Goal: Task Accomplishment & Management: Use online tool/utility

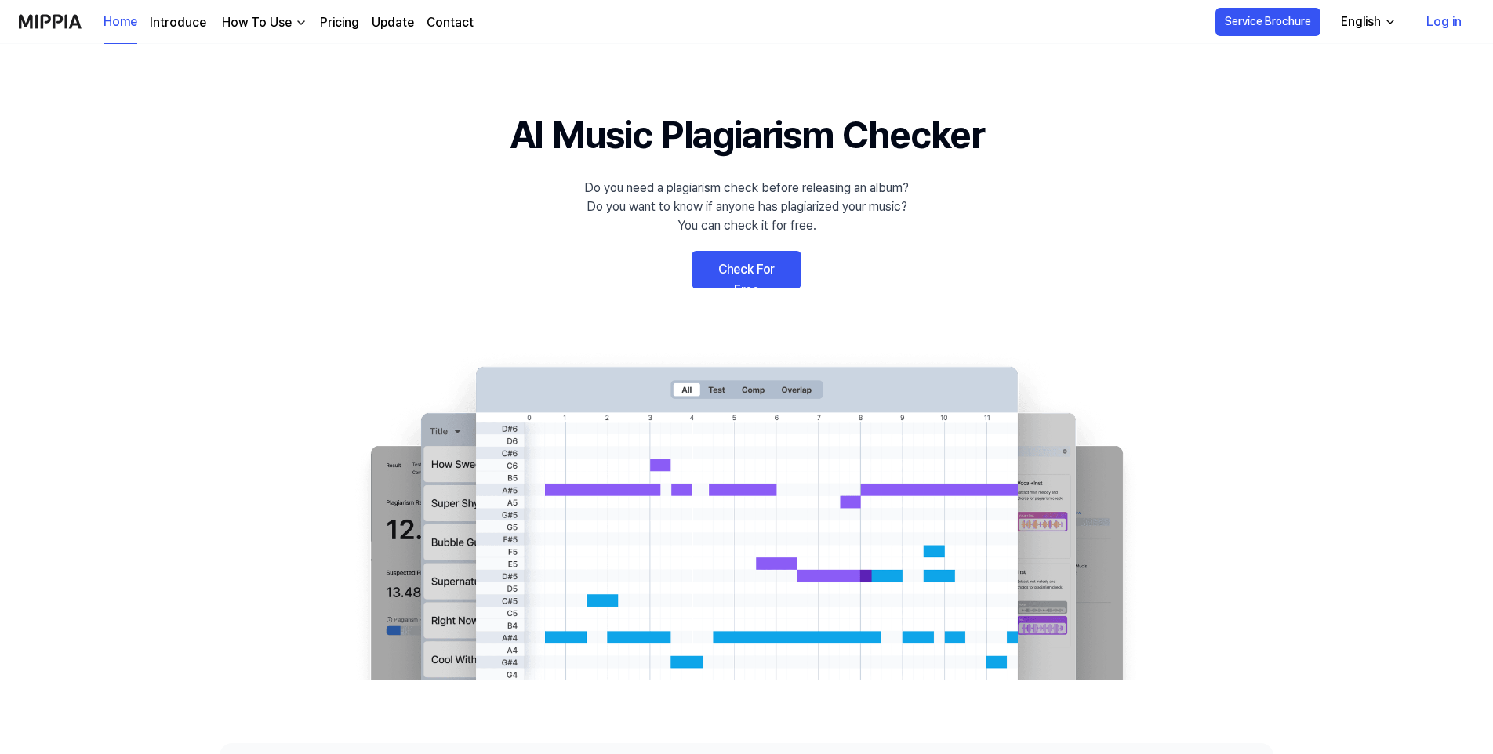
click at [324, 27] on link "Pricing" at bounding box center [339, 22] width 39 height 19
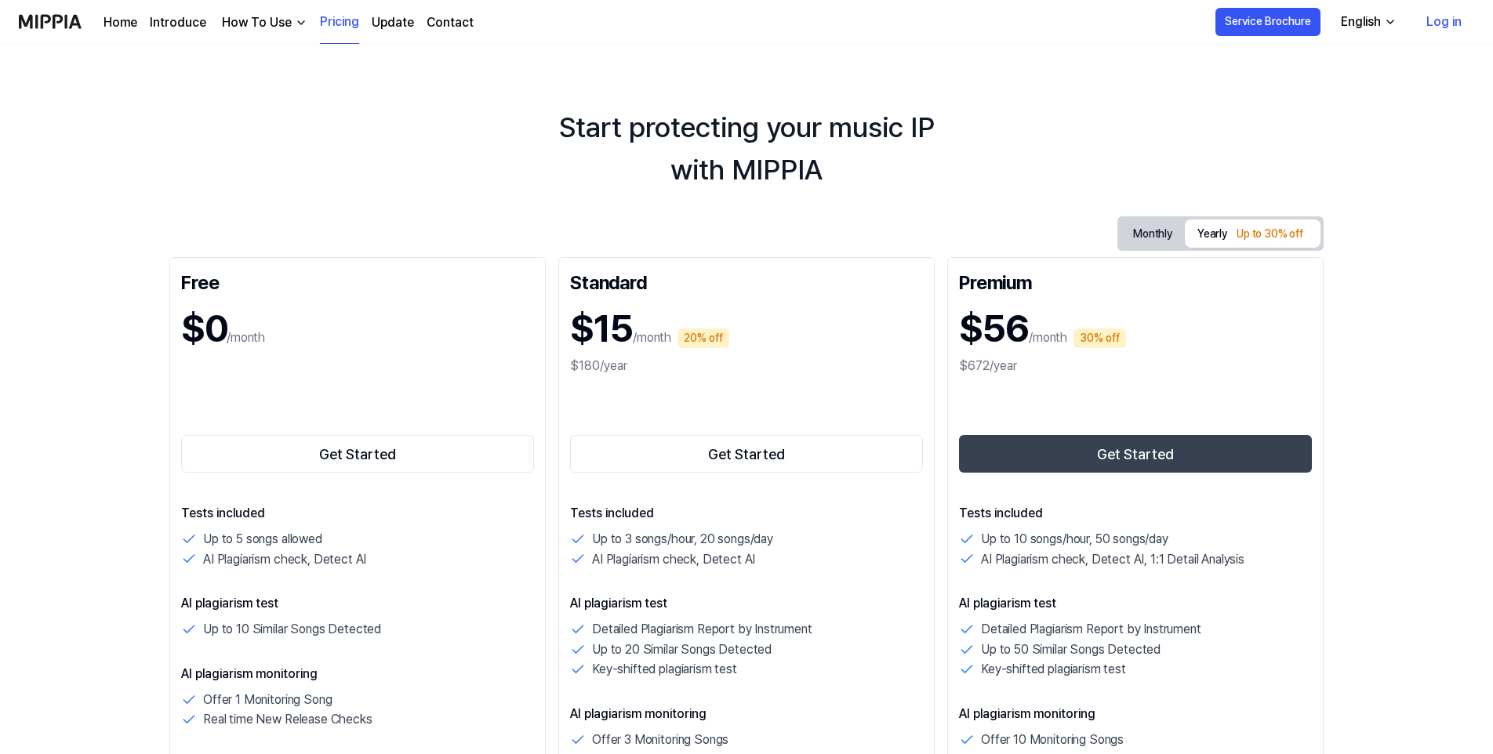
click at [42, 16] on img at bounding box center [50, 21] width 63 height 43
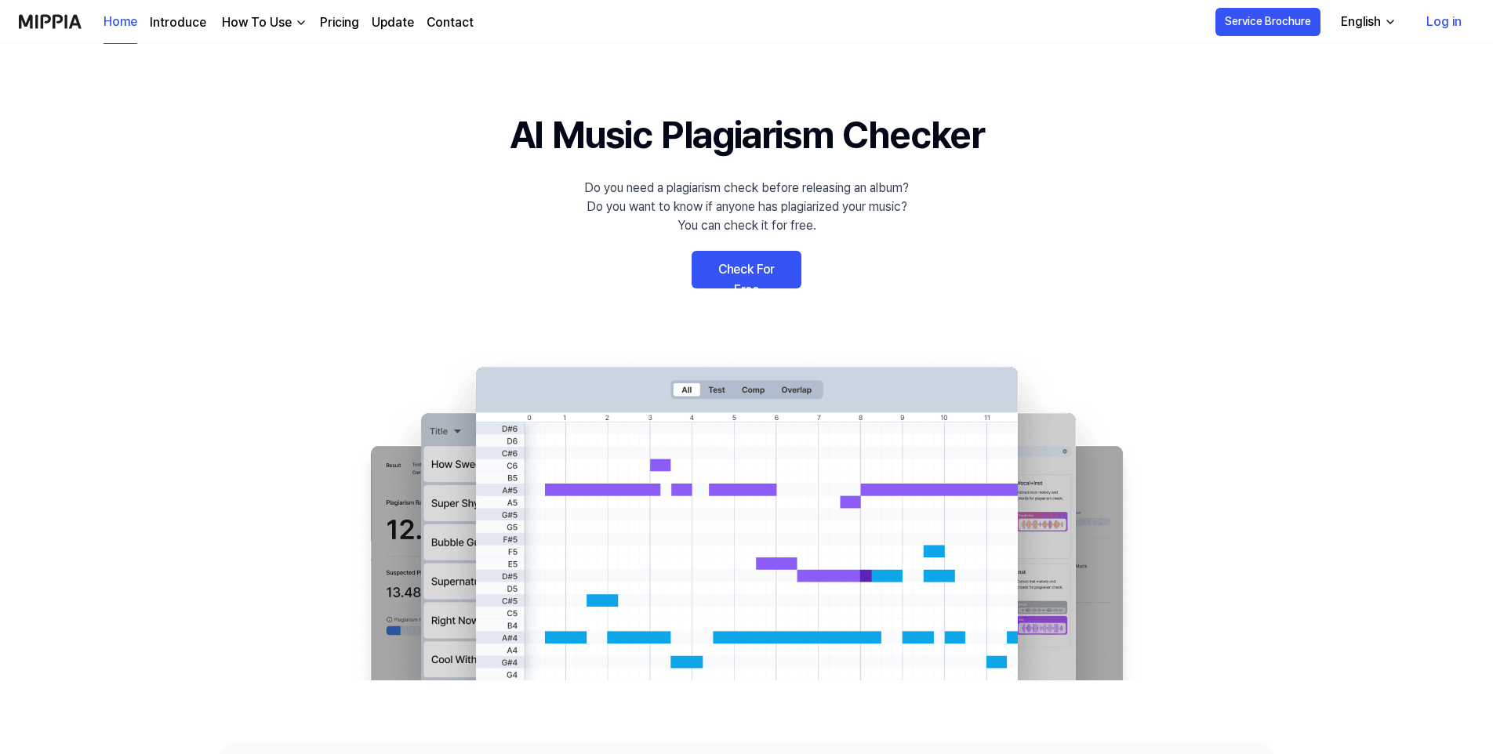
click at [723, 268] on link "Check For Free" at bounding box center [747, 270] width 110 height 38
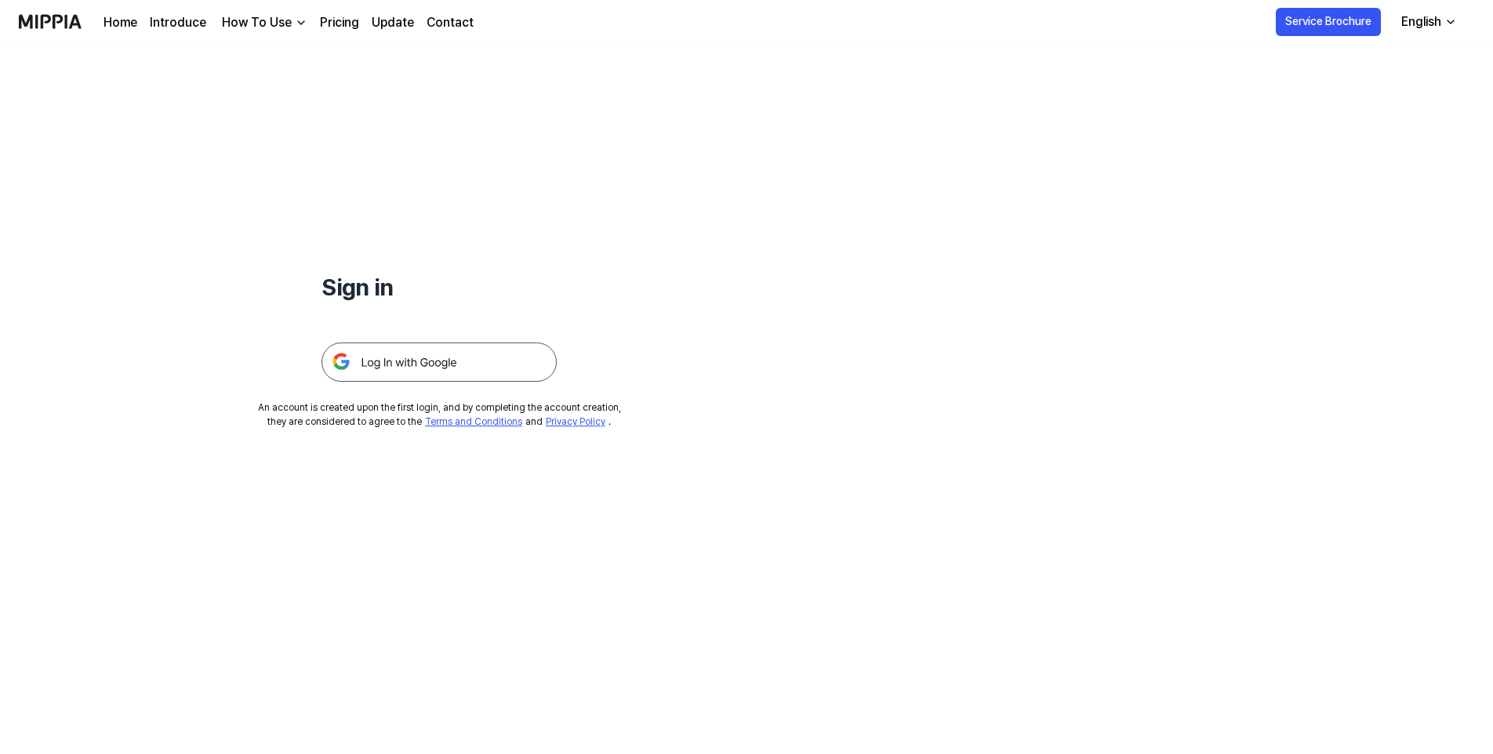
click at [431, 365] on img at bounding box center [439, 362] width 235 height 39
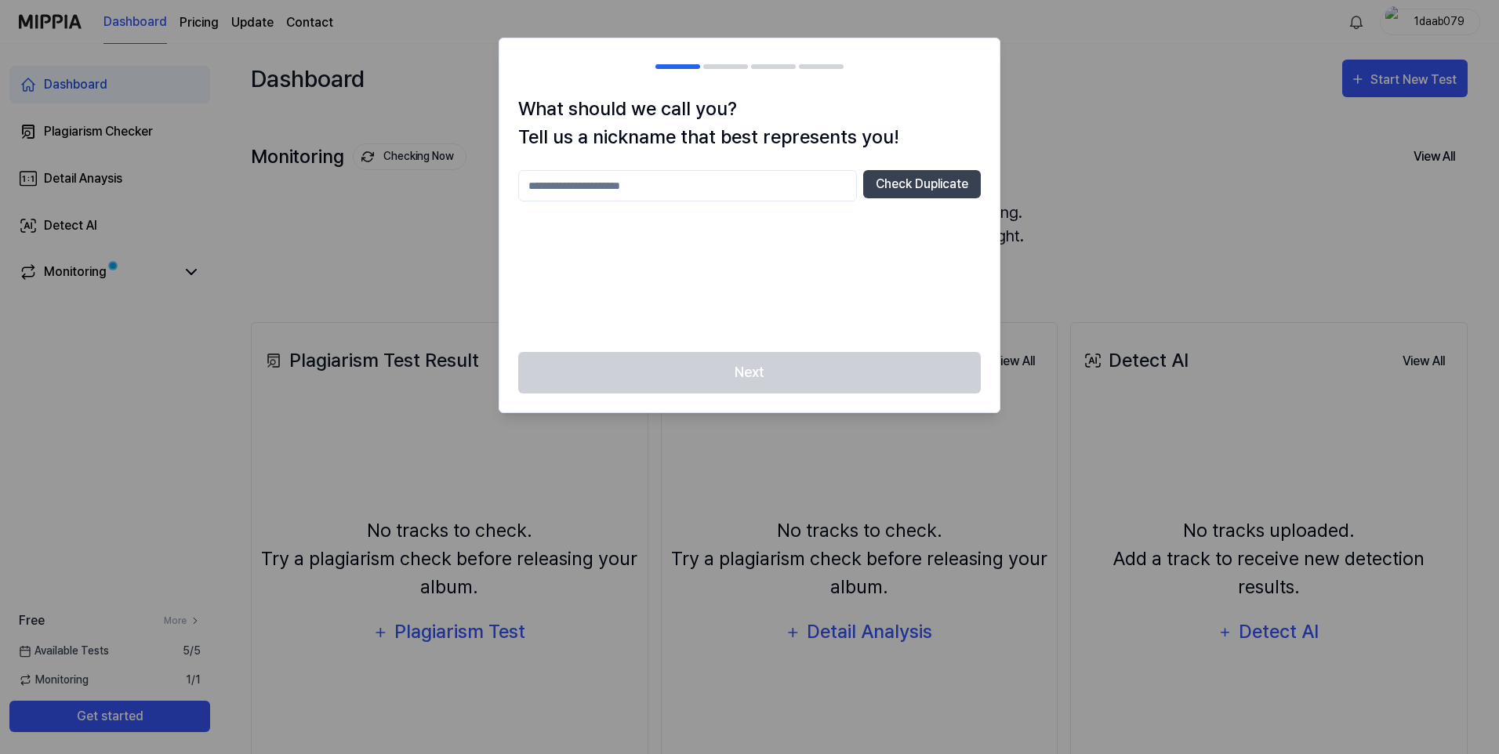
click at [614, 188] on input "text" at bounding box center [687, 185] width 339 height 31
type input "**********"
click at [932, 187] on button "Check Duplicate" at bounding box center [922, 184] width 118 height 28
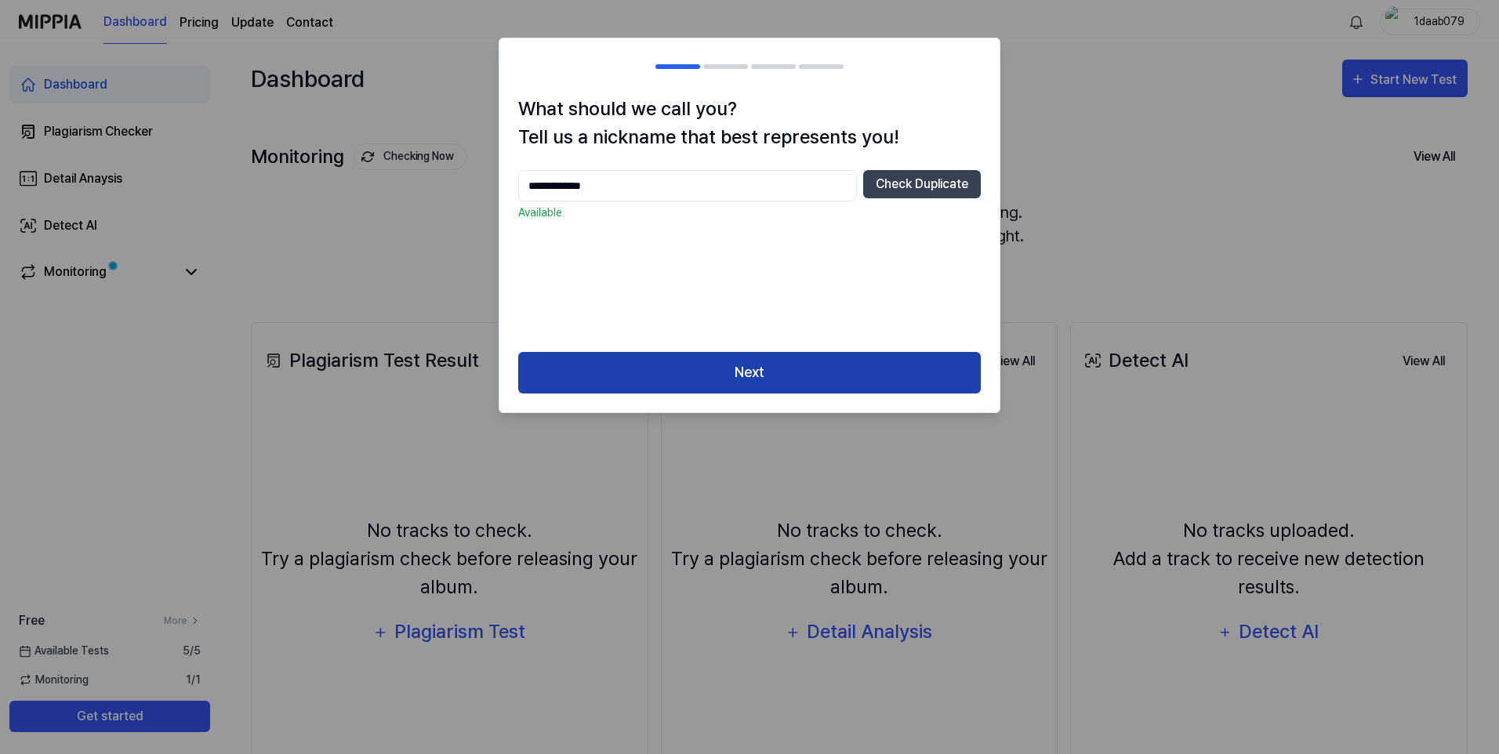
click at [765, 361] on button "Next" at bounding box center [749, 373] width 463 height 42
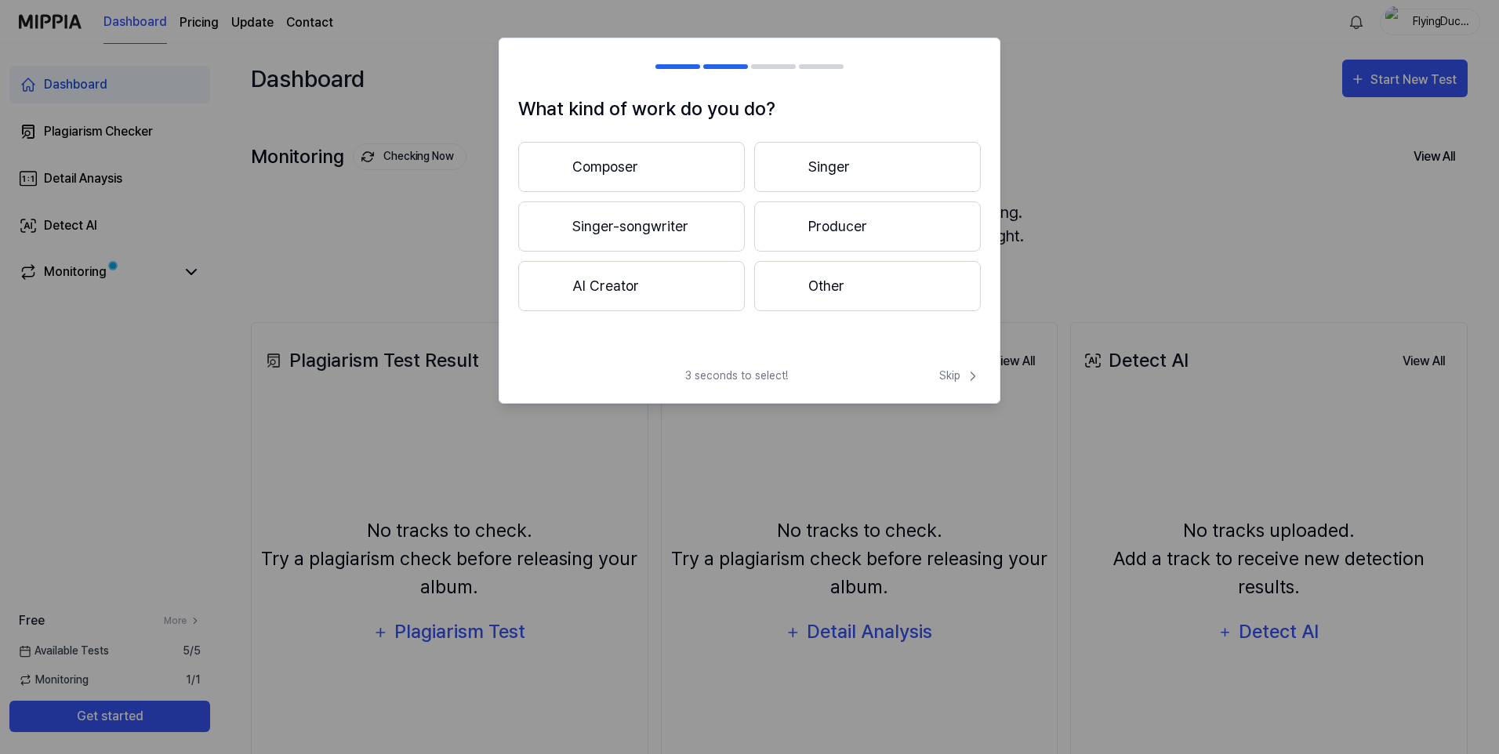
click at [636, 285] on button "AI Creator" at bounding box center [631, 286] width 227 height 50
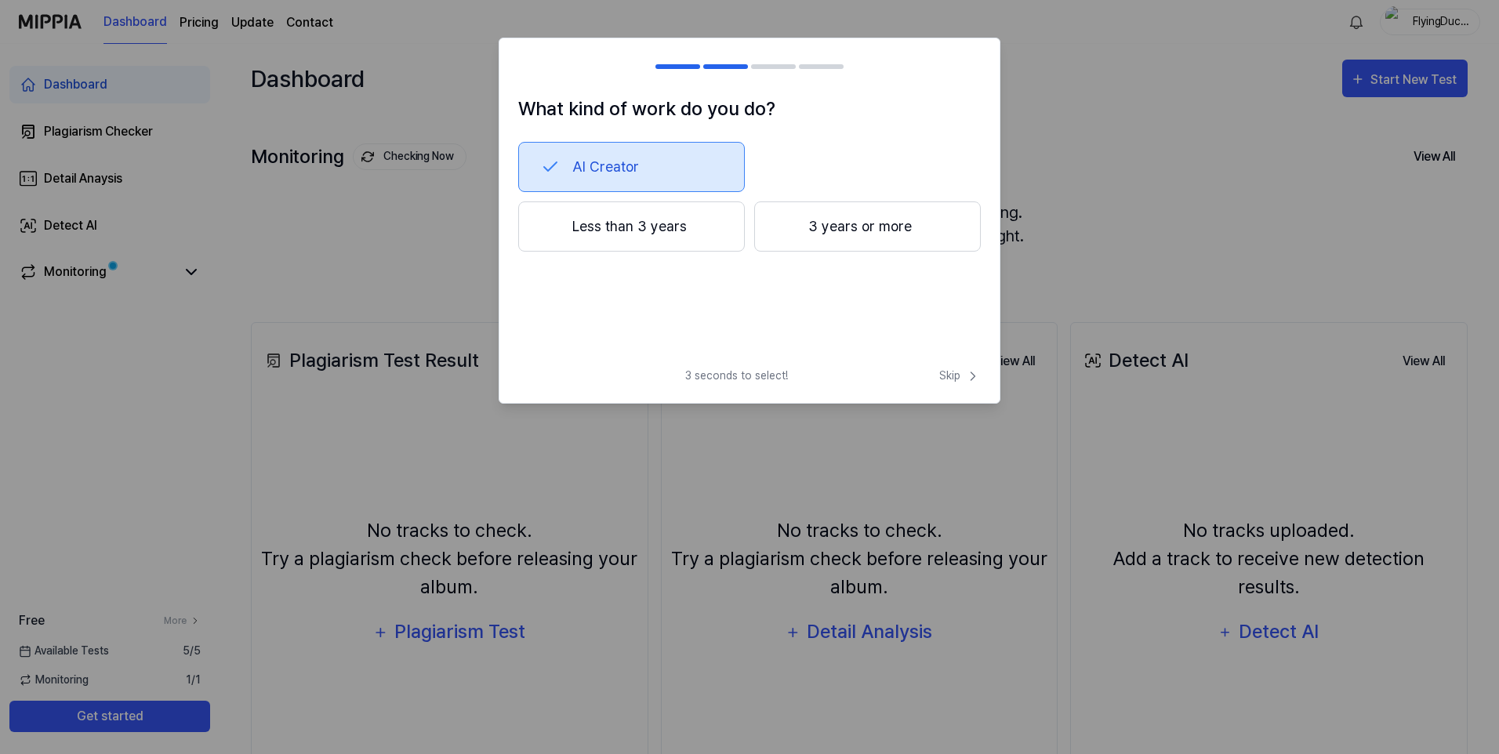
click at [652, 227] on button "Less than 3 years" at bounding box center [631, 227] width 227 height 50
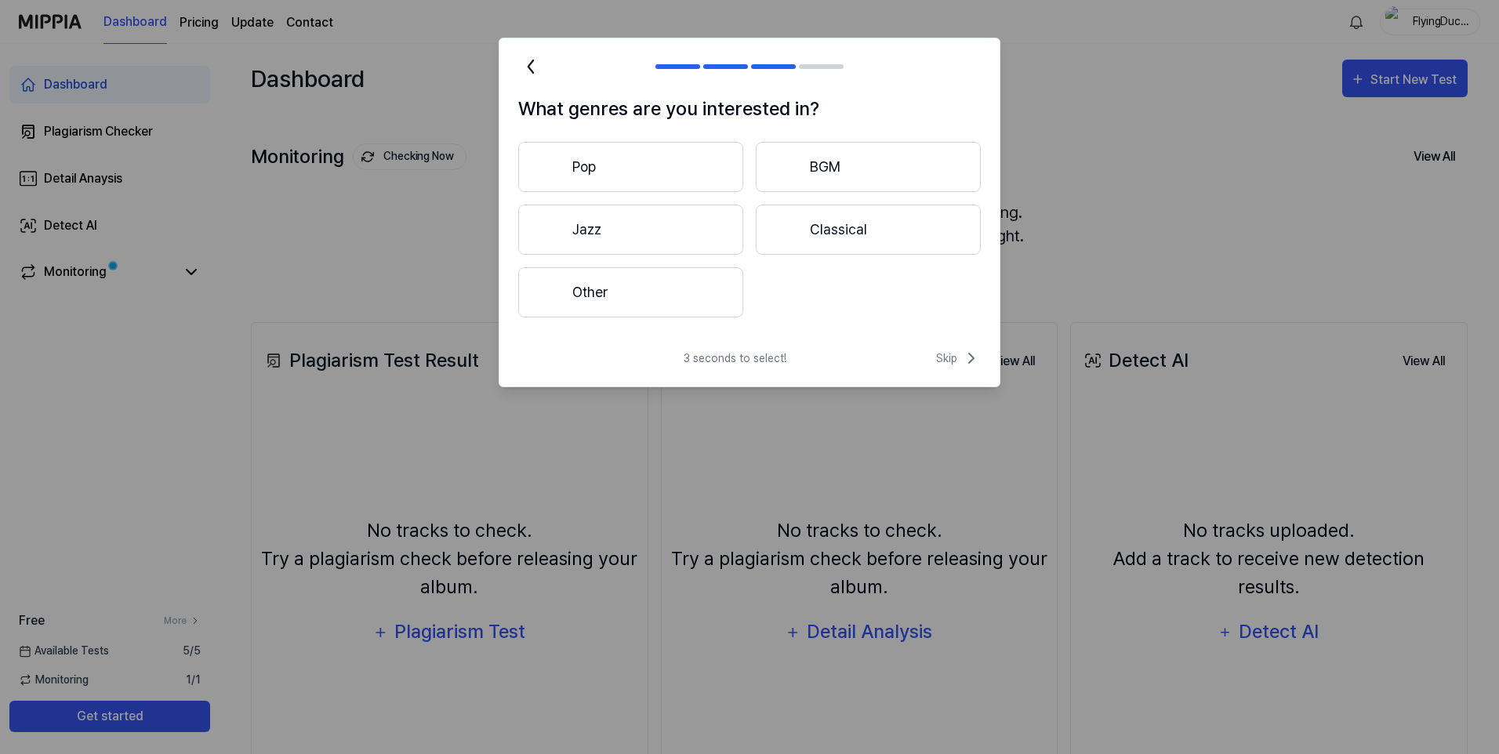
click at [661, 169] on button "Pop" at bounding box center [630, 167] width 225 height 50
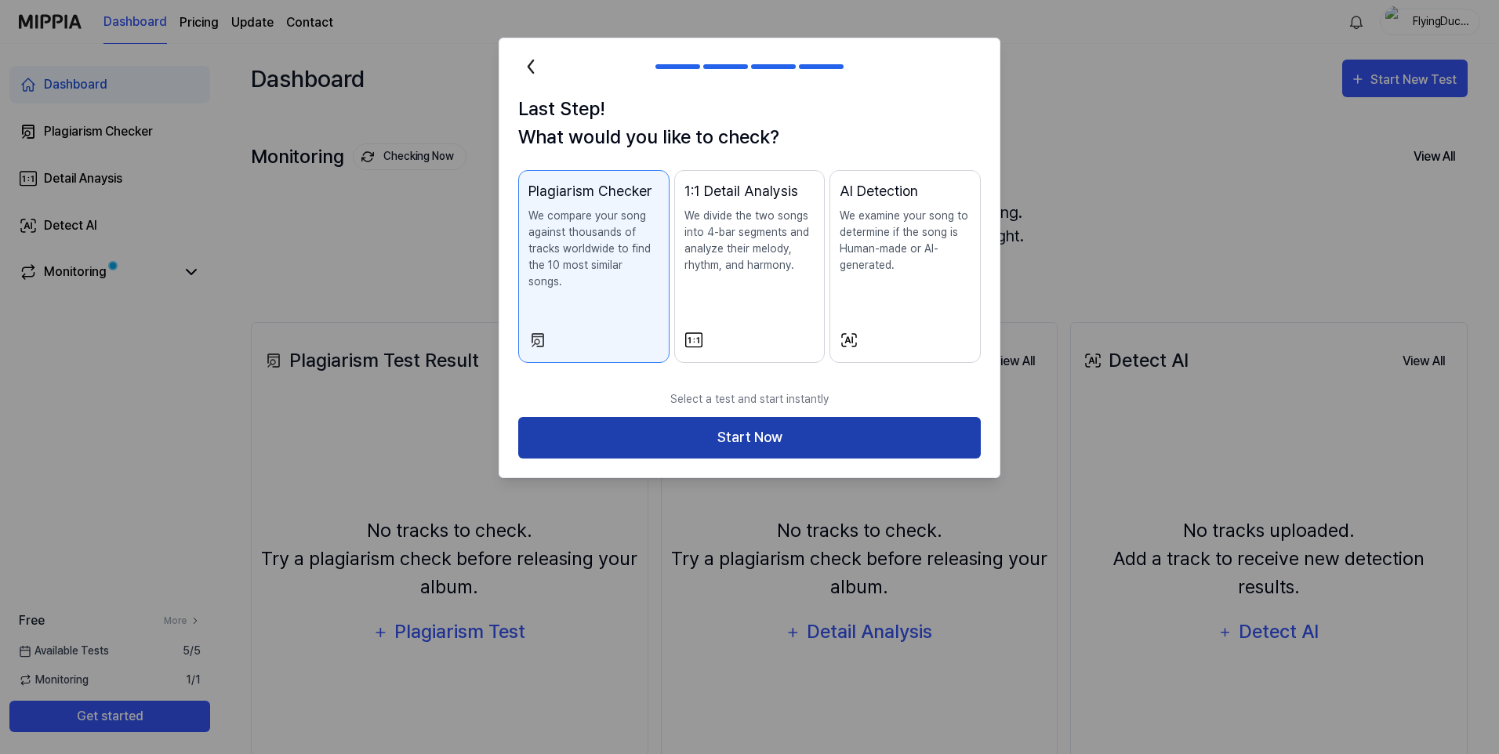
click at [750, 418] on button "Start Now" at bounding box center [749, 438] width 463 height 42
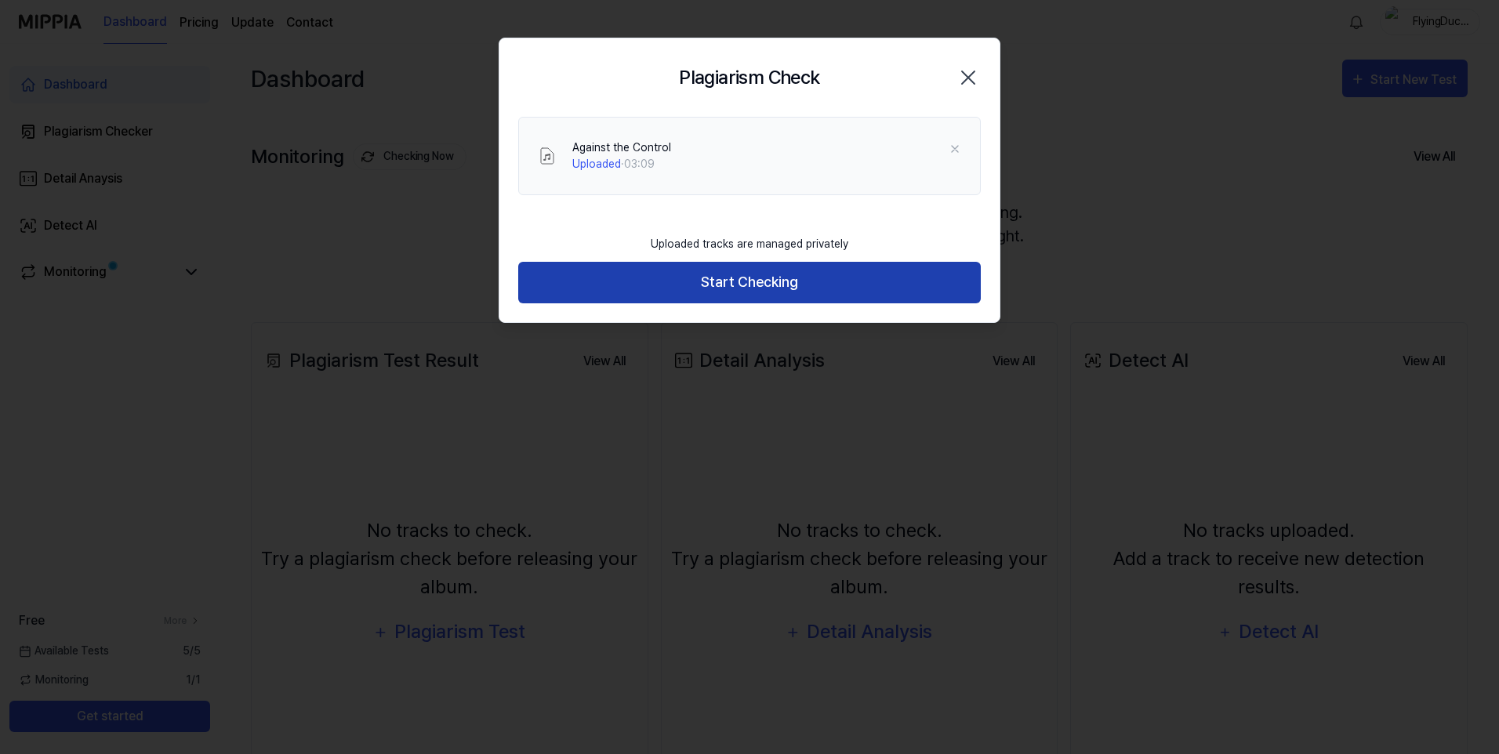
click at [642, 279] on button "Start Checking" at bounding box center [749, 283] width 463 height 42
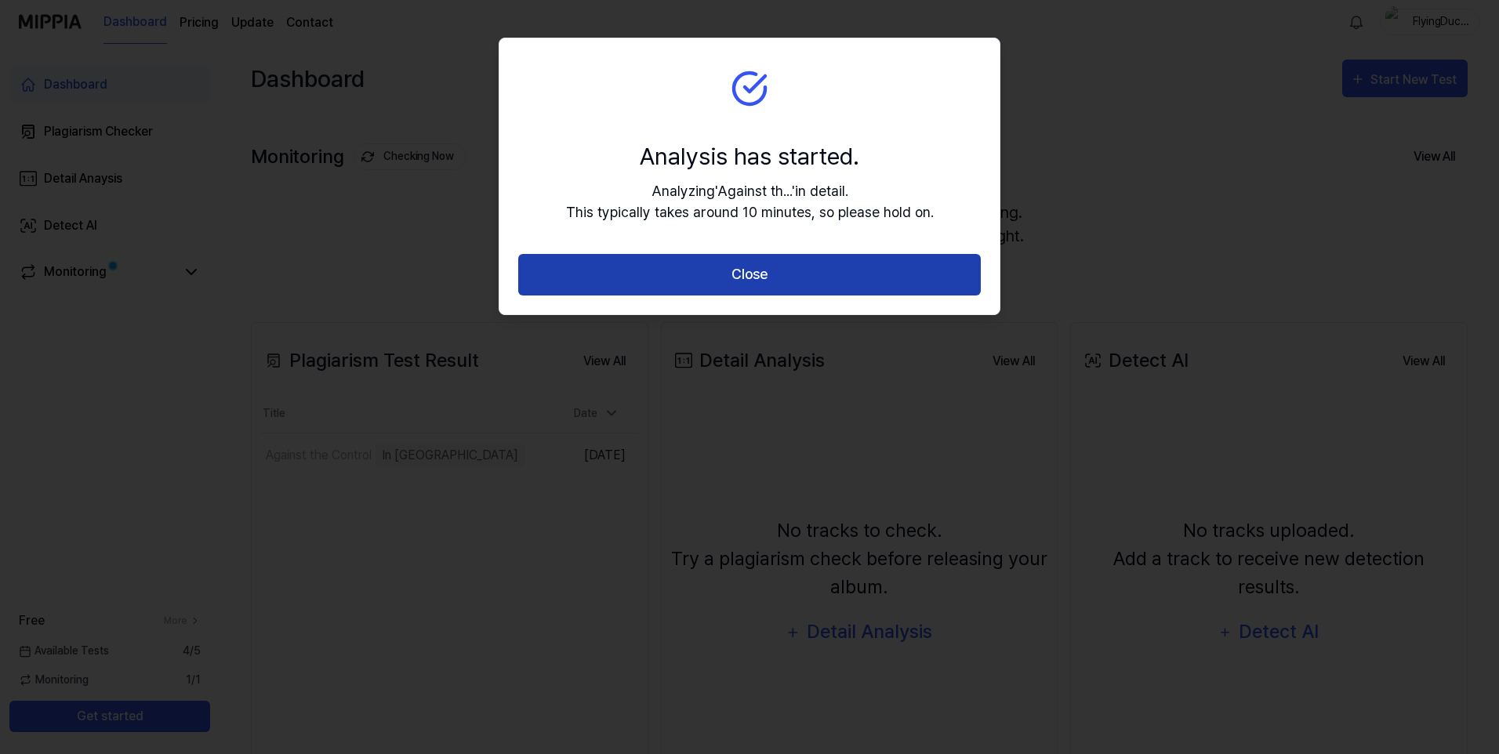
click at [758, 271] on button "Close" at bounding box center [749, 275] width 463 height 42
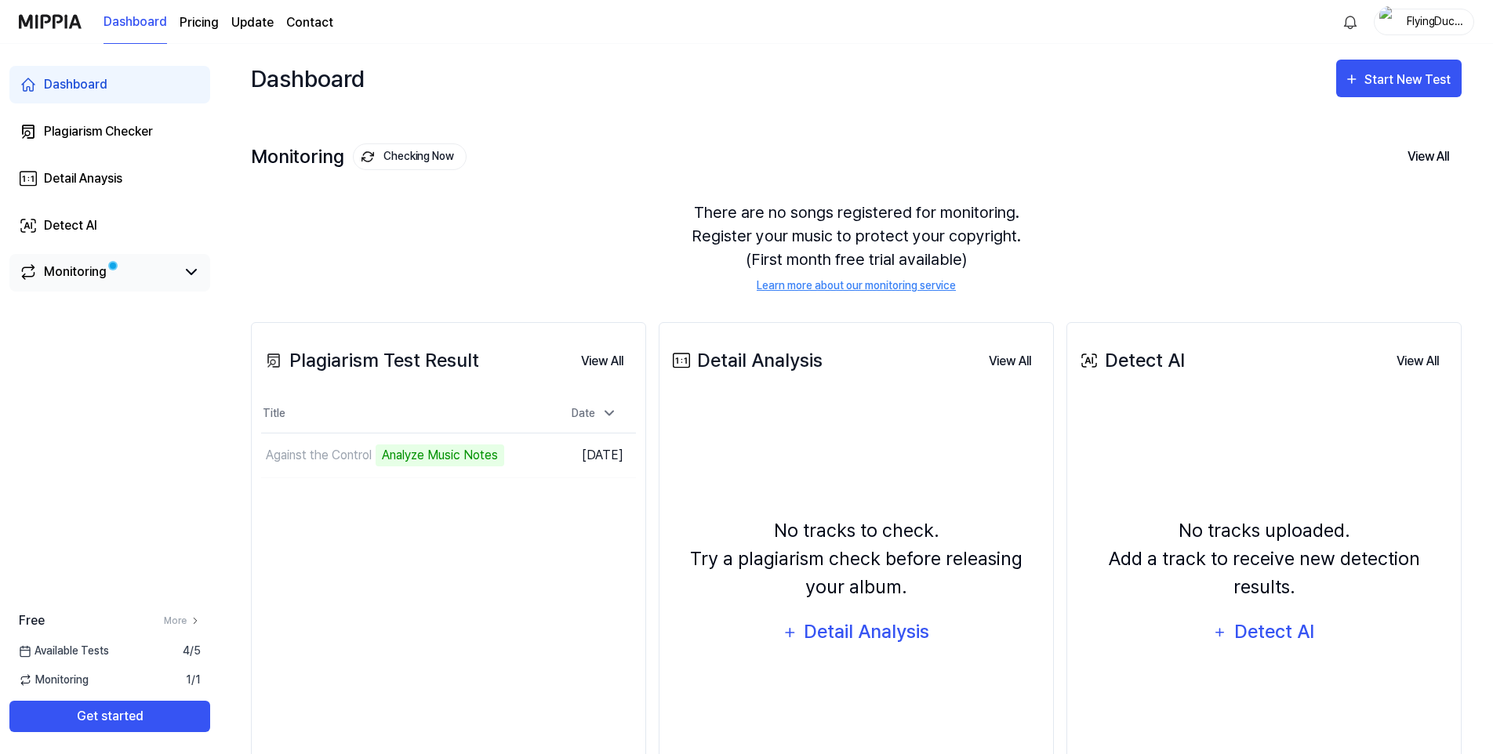
click at [108, 270] on span at bounding box center [112, 265] width 9 height 9
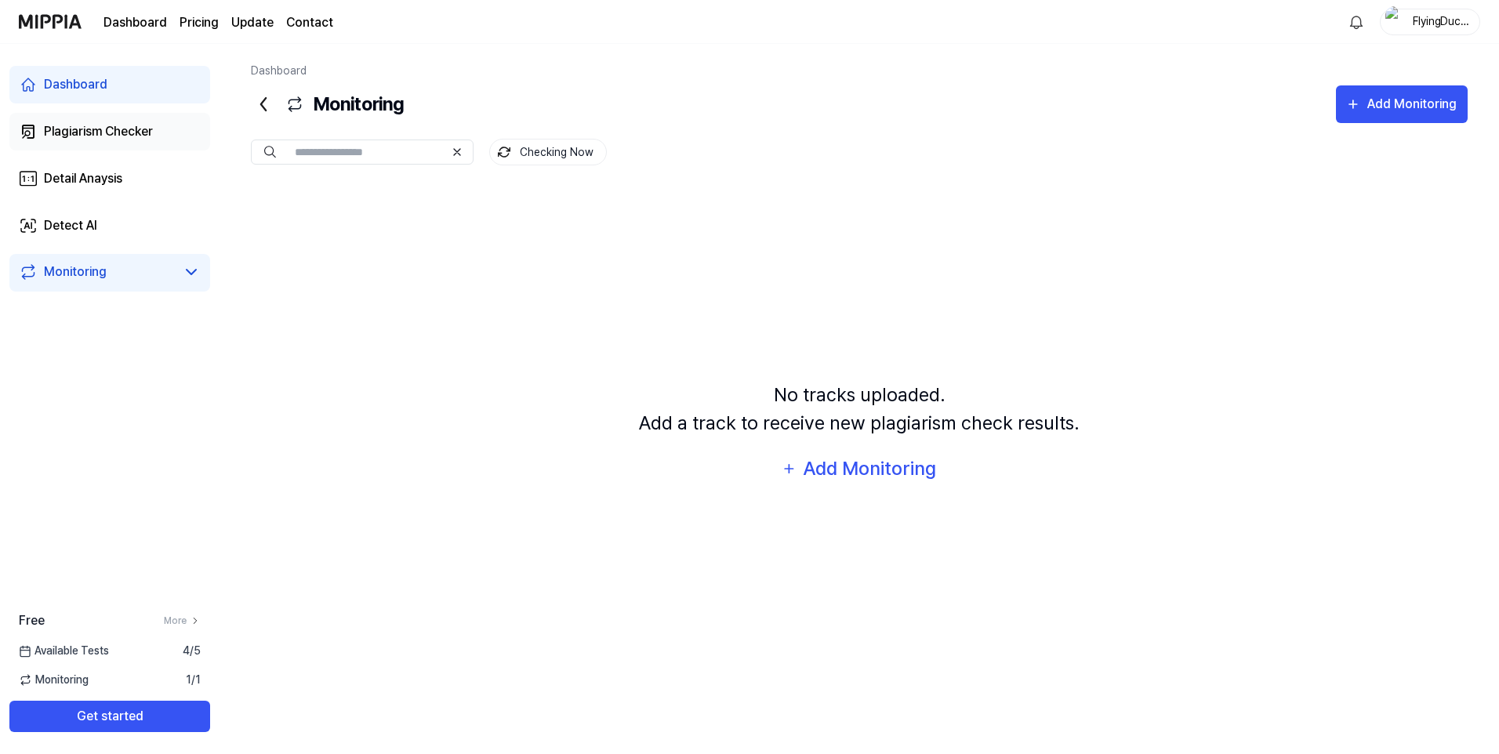
click at [90, 129] on div "Plagiarism Checker" at bounding box center [98, 131] width 109 height 19
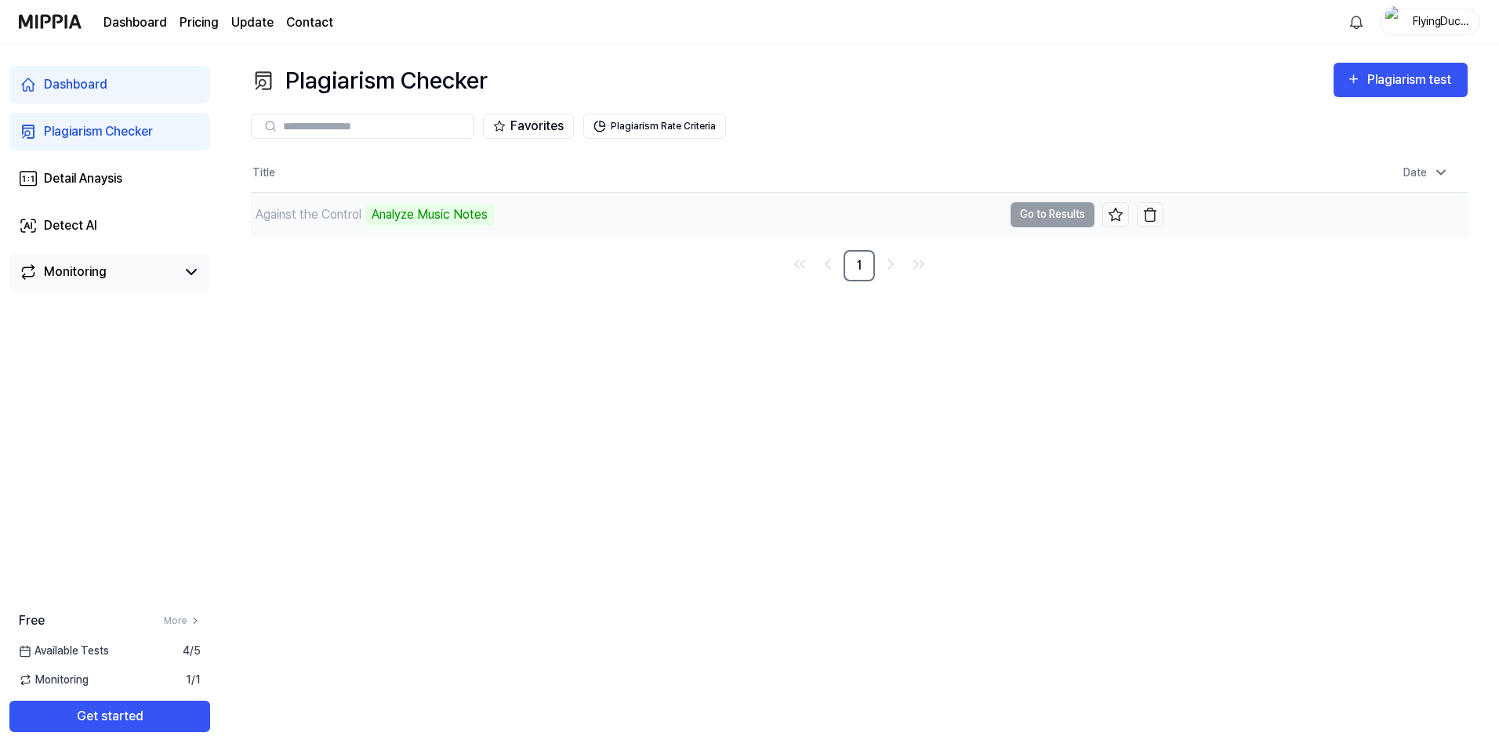
click at [1042, 213] on td "Against the Control Analyze Music Notes Go to Results" at bounding box center [707, 215] width 913 height 44
click at [467, 214] on div "Analyze Music Notes" at bounding box center [429, 215] width 129 height 22
click at [301, 213] on div "Against the Control" at bounding box center [309, 214] width 106 height 19
click at [1045, 222] on button "Go to Results" at bounding box center [1053, 214] width 84 height 25
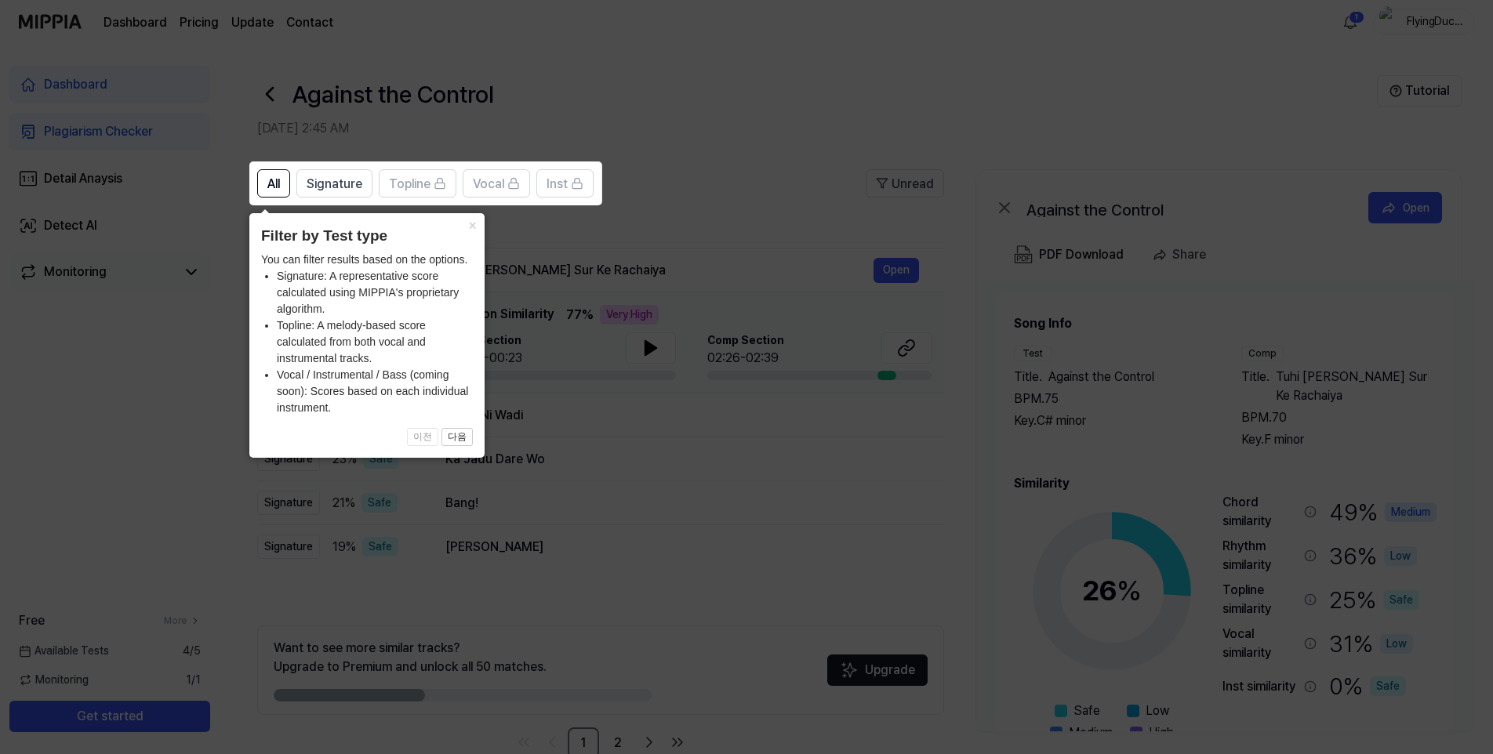
click at [653, 414] on icon at bounding box center [749, 377] width 1499 height 754
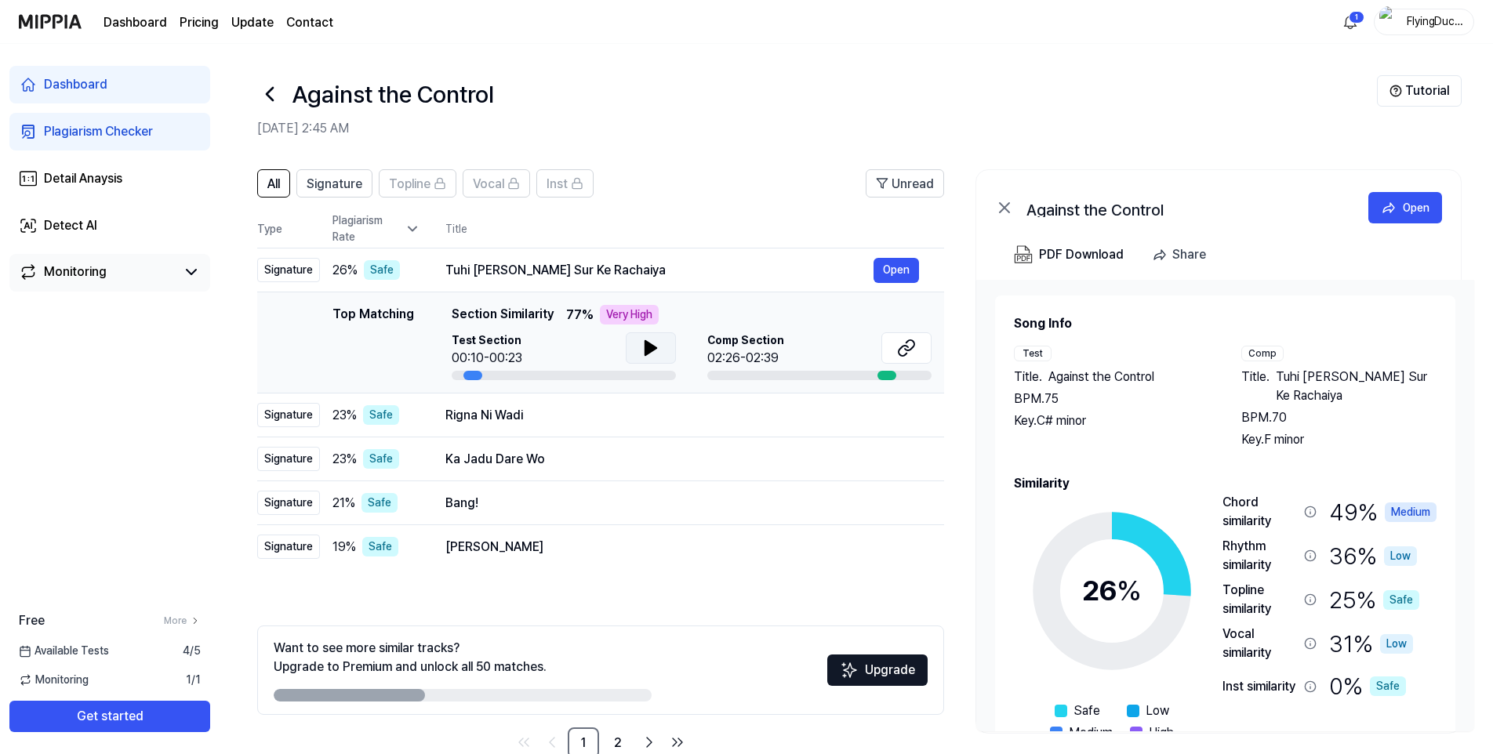
click at [646, 347] on icon at bounding box center [650, 348] width 11 height 14
click at [918, 345] on button at bounding box center [906, 348] width 50 height 31
click at [900, 347] on icon at bounding box center [906, 348] width 19 height 19
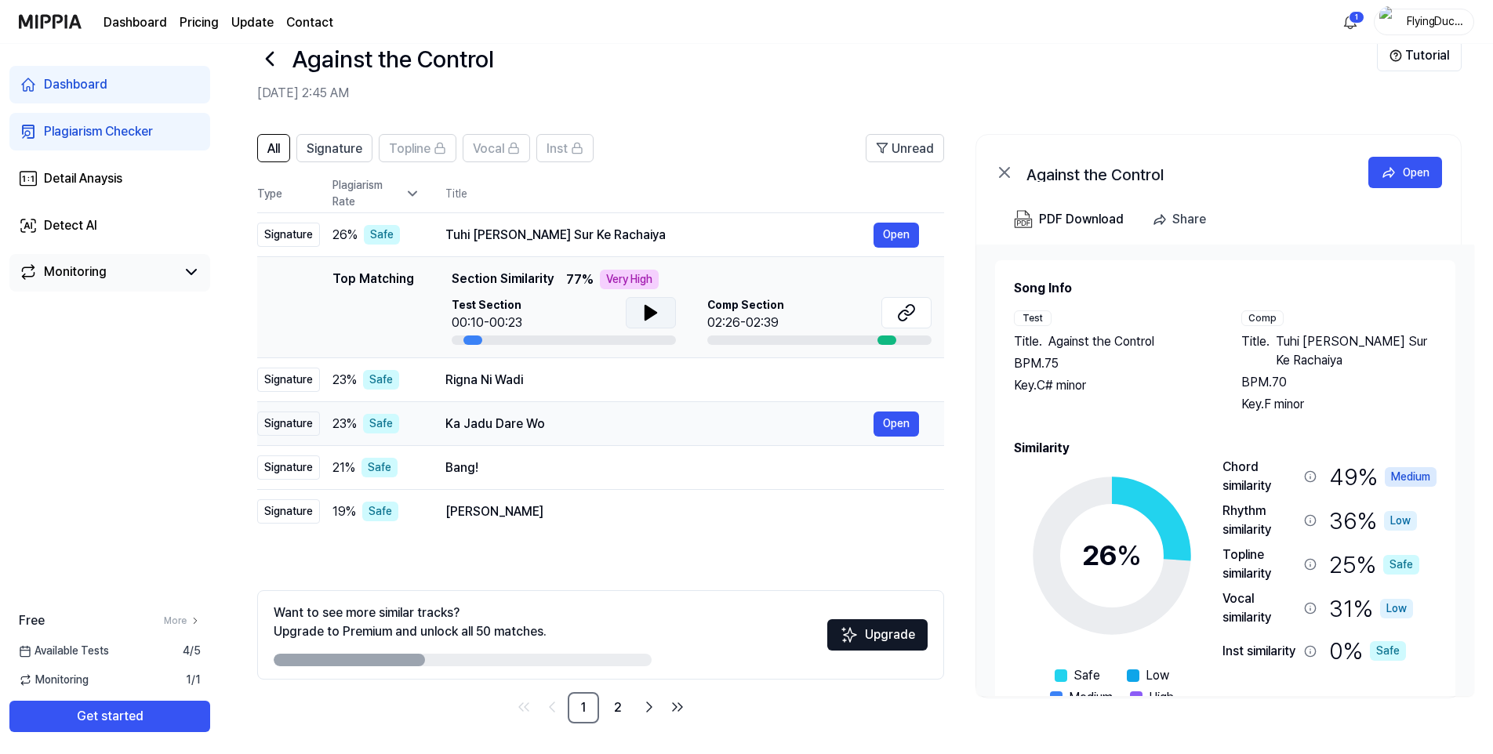
scroll to position [36, 0]
drag, startPoint x: 401, startPoint y: 659, endPoint x: 536, endPoint y: 667, distance: 135.9
click at [560, 668] on div "Want to see more similar tracks? Upgrade to Premium and unlock all 50 matches. …" at bounding box center [600, 634] width 687 height 89
drag, startPoint x: 368, startPoint y: 661, endPoint x: 571, endPoint y: 652, distance: 203.3
click at [564, 660] on div at bounding box center [463, 659] width 378 height 13
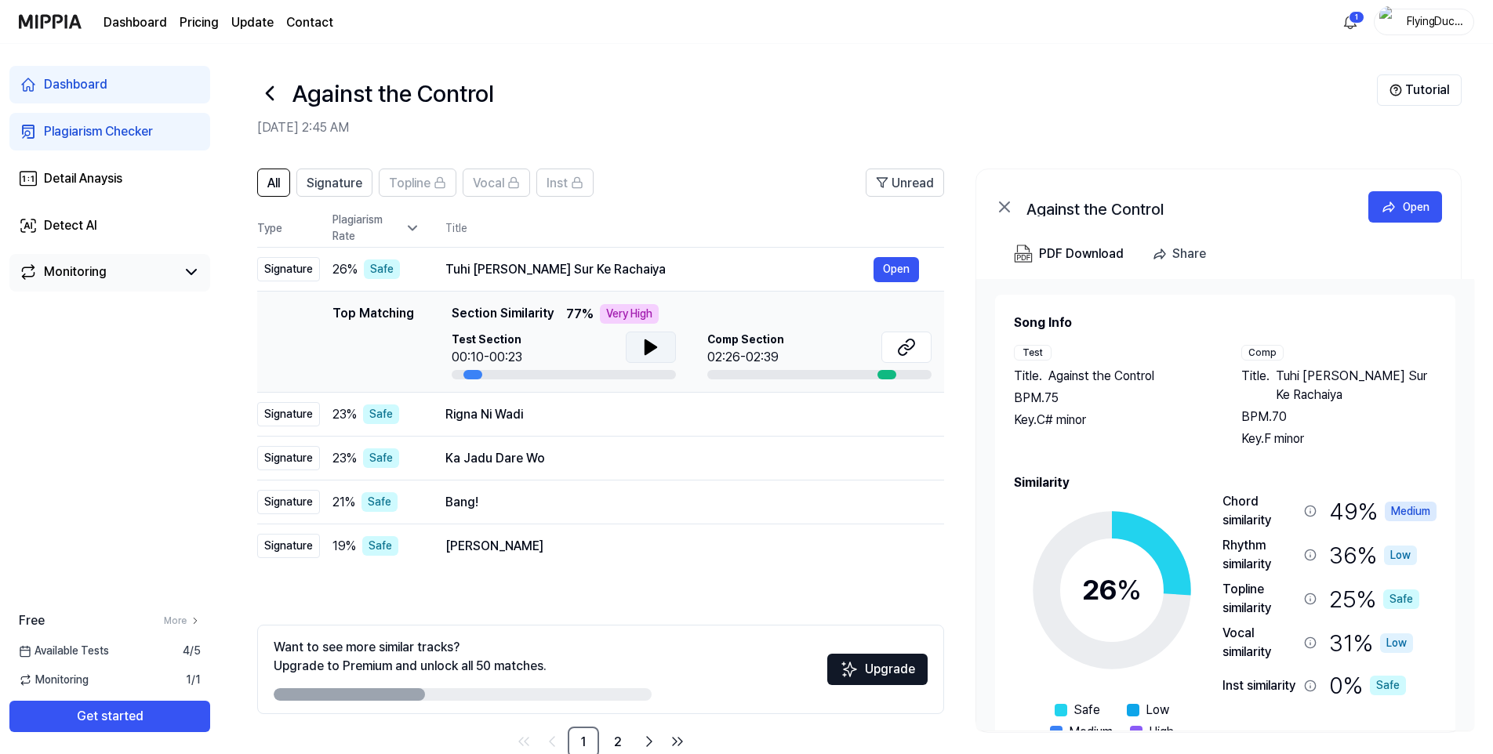
scroll to position [0, 0]
click at [1090, 256] on div "PDF Download" at bounding box center [1081, 255] width 85 height 20
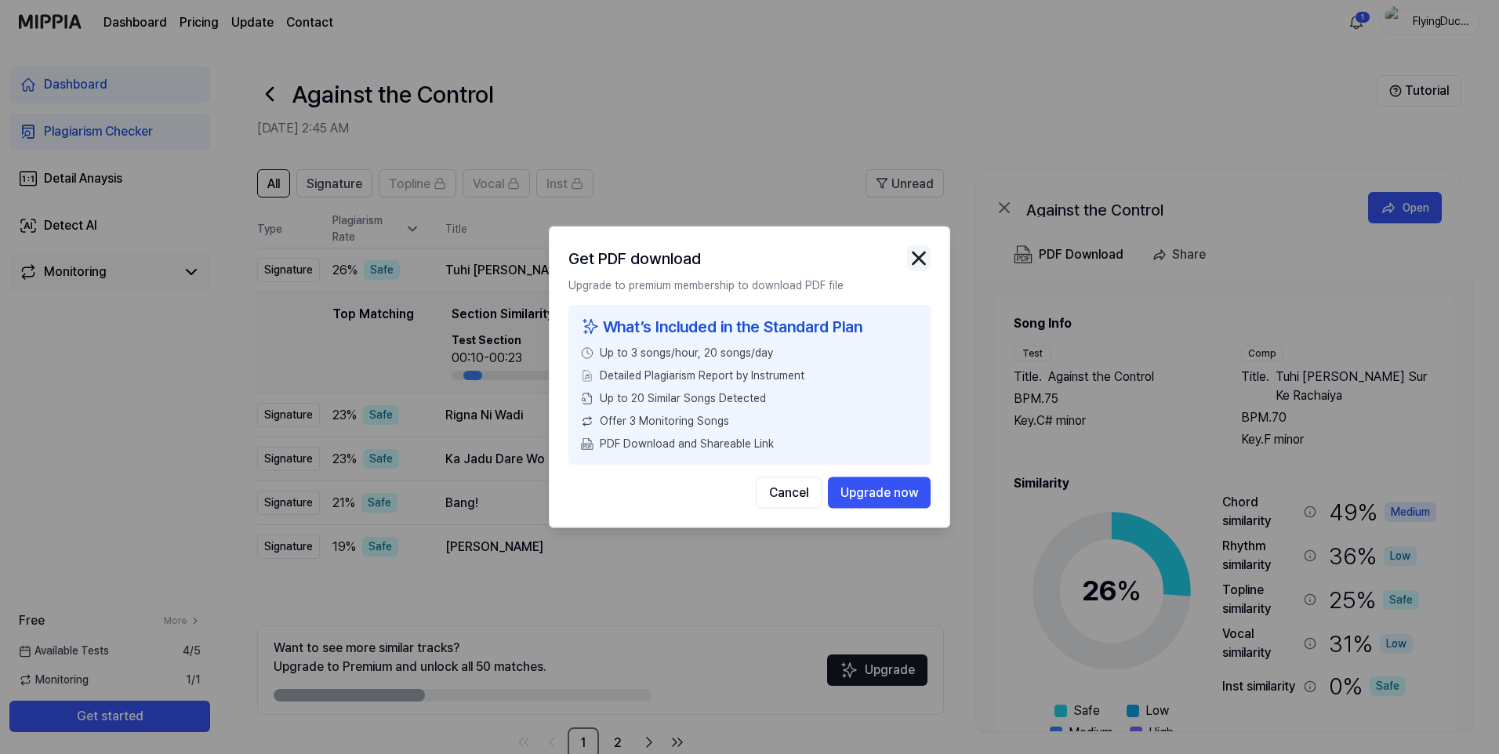
click at [918, 261] on img "button" at bounding box center [919, 259] width 24 height 24
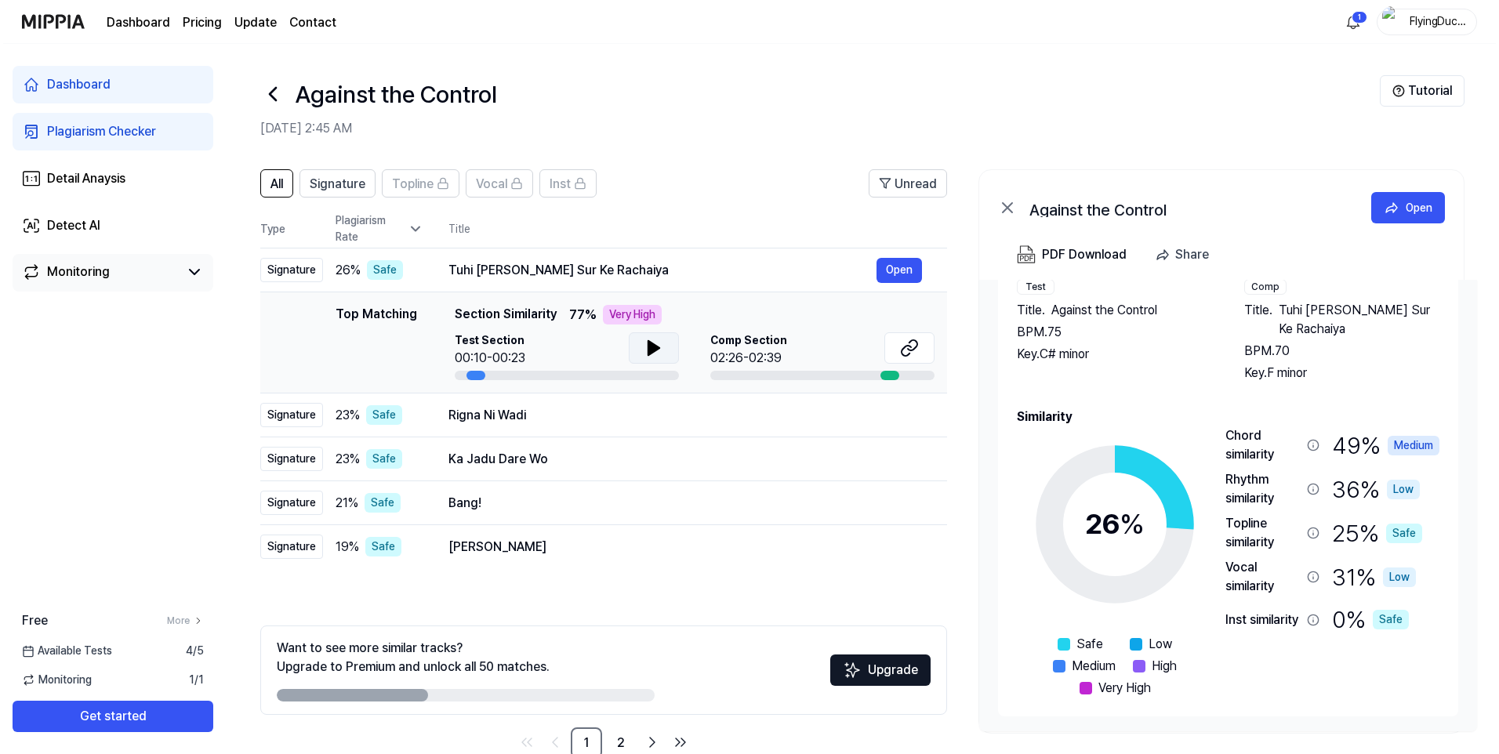
scroll to position [67, 0]
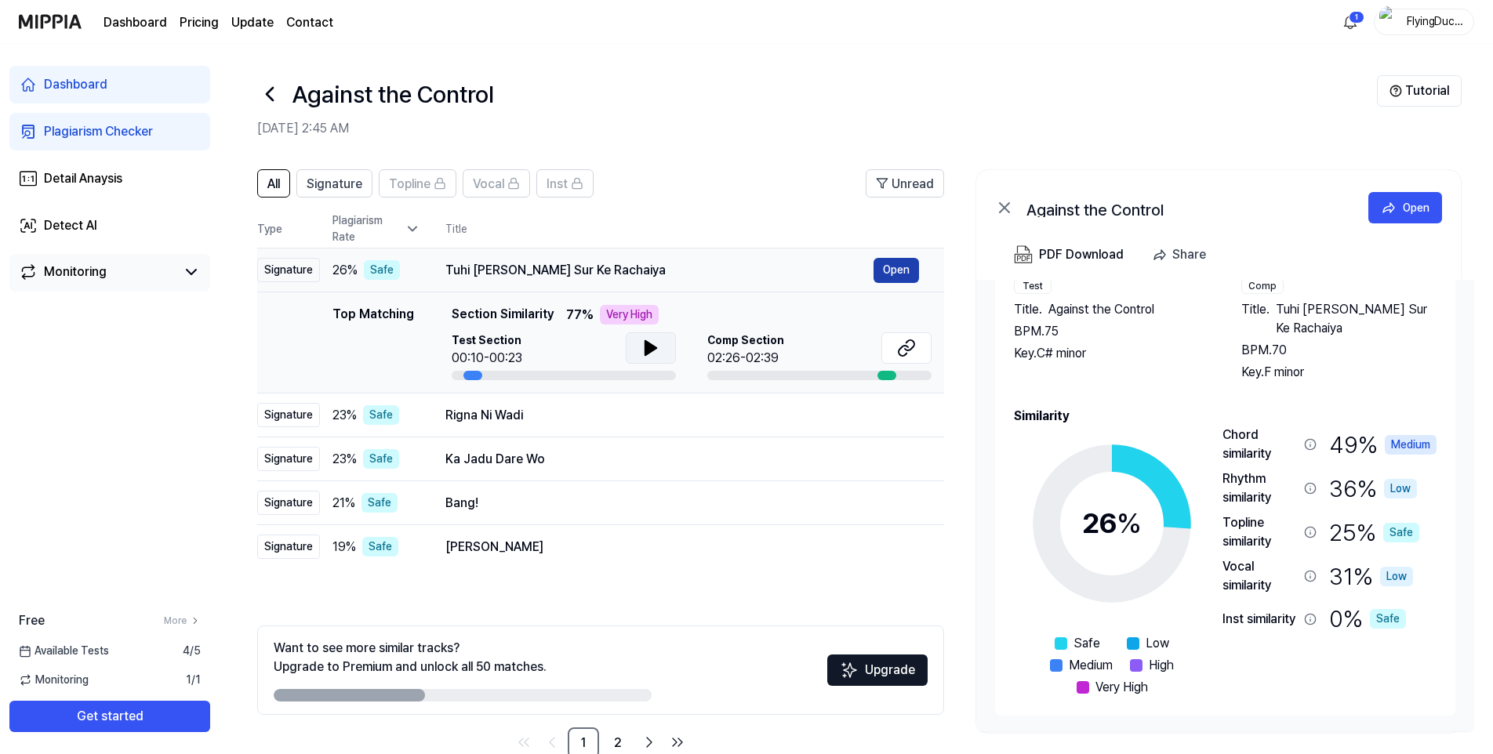
click at [910, 272] on button "Open" at bounding box center [896, 270] width 45 height 25
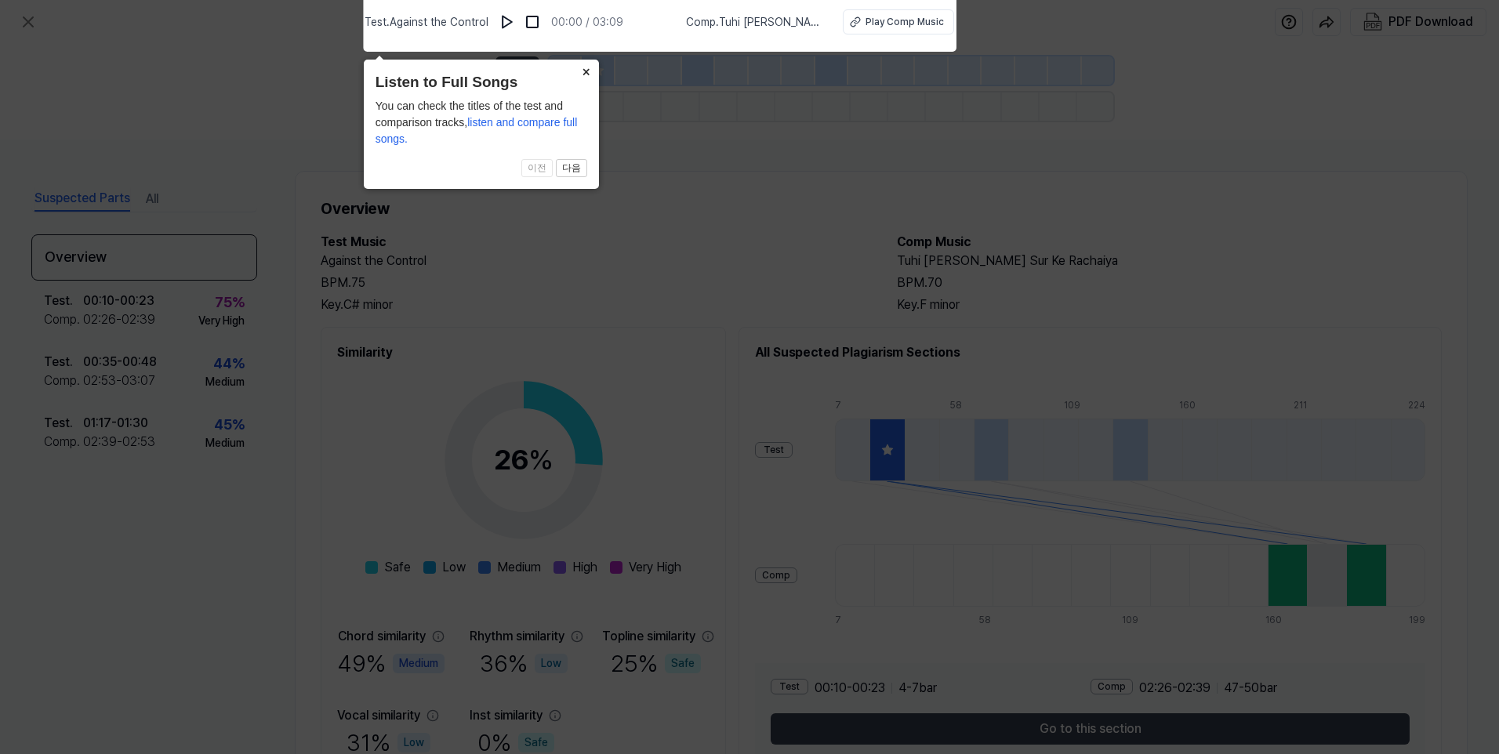
click at [584, 71] on button "×" at bounding box center [586, 71] width 25 height 22
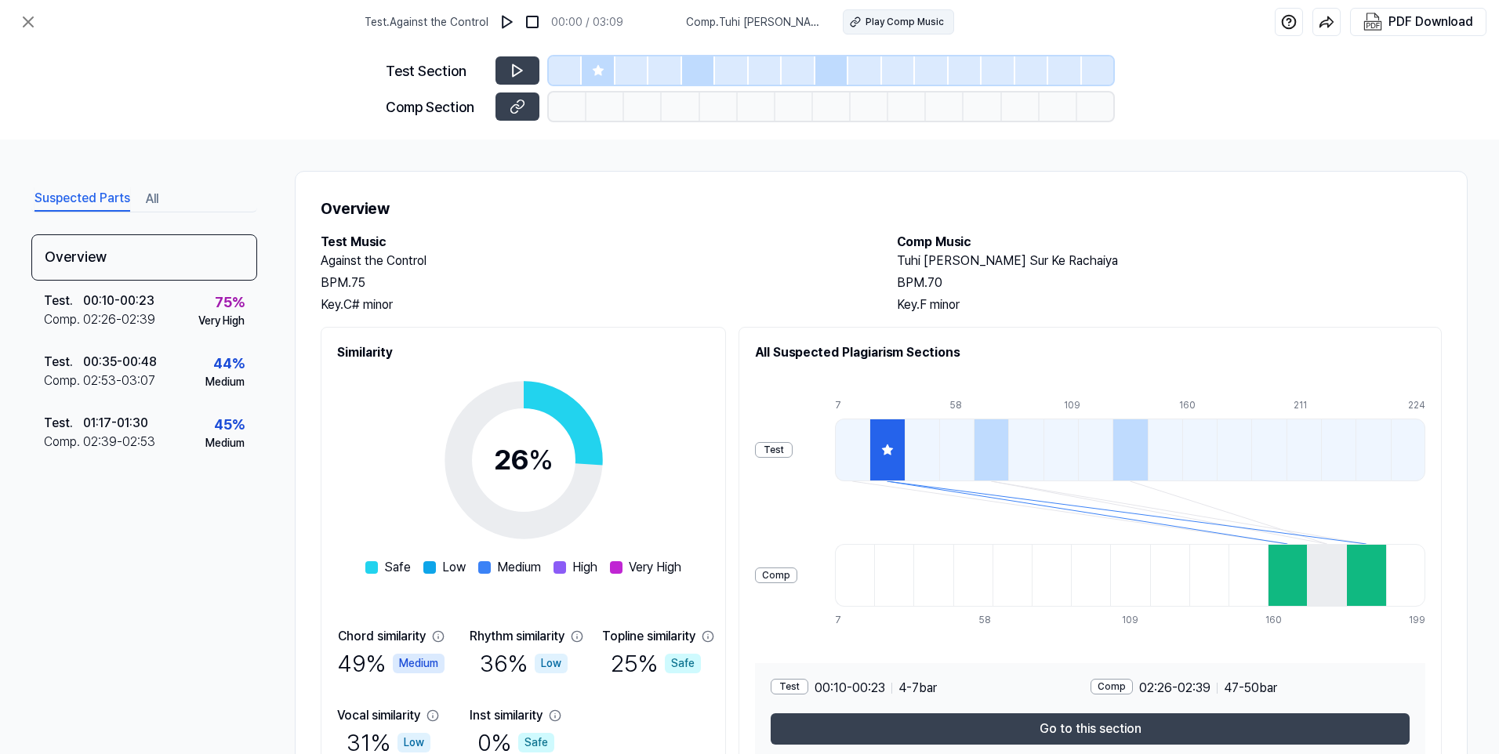
click at [888, 26] on div "Play Comp Music" at bounding box center [905, 22] width 78 height 14
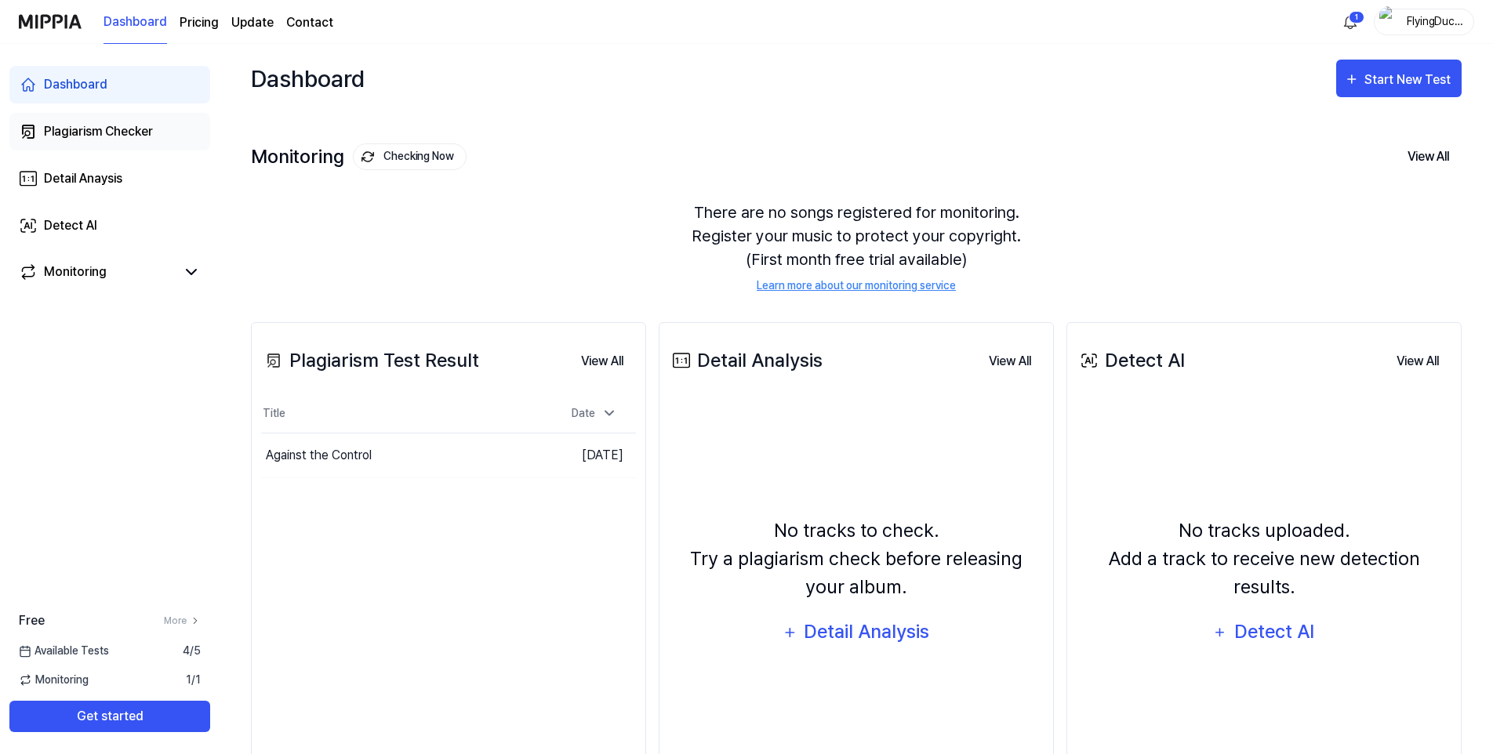
click at [82, 125] on div "Plagiarism Checker" at bounding box center [98, 131] width 109 height 19
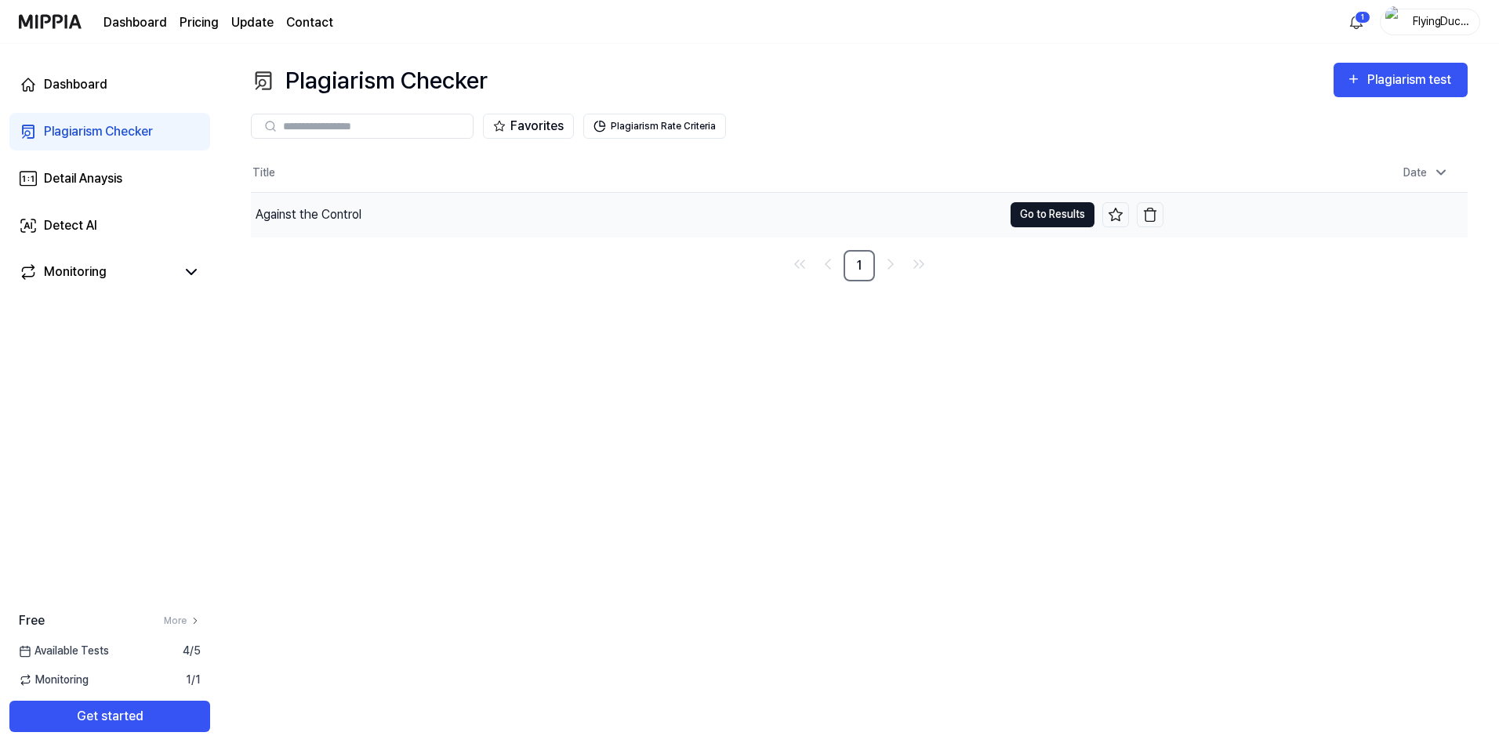
click at [1052, 222] on button "Go to Results" at bounding box center [1053, 214] width 84 height 25
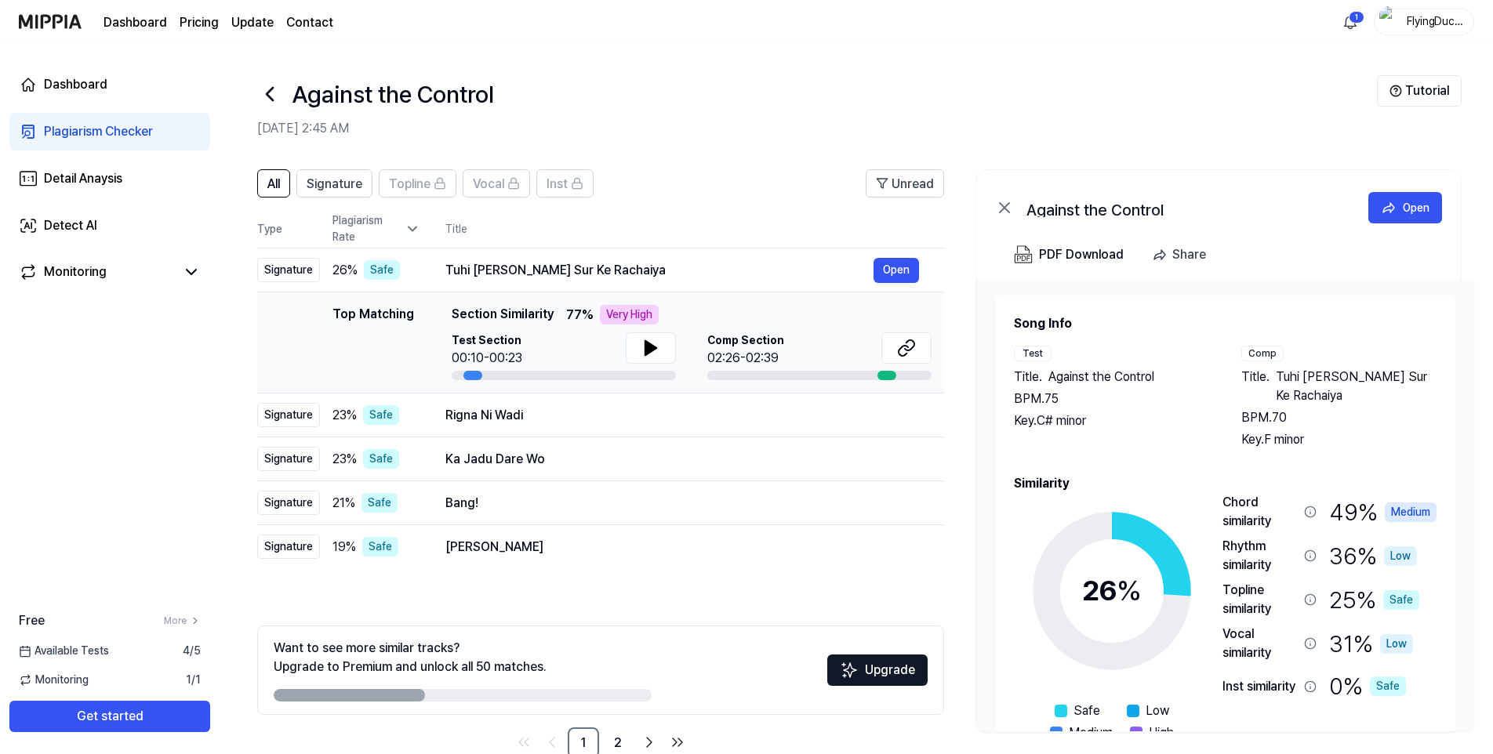
drag, startPoint x: 512, startPoint y: 314, endPoint x: 598, endPoint y: 314, distance: 85.5
click at [598, 314] on div "Top Matching Section Similarity 77 % Very High" at bounding box center [692, 315] width 480 height 20
click at [885, 269] on button "Open" at bounding box center [896, 270] width 45 height 25
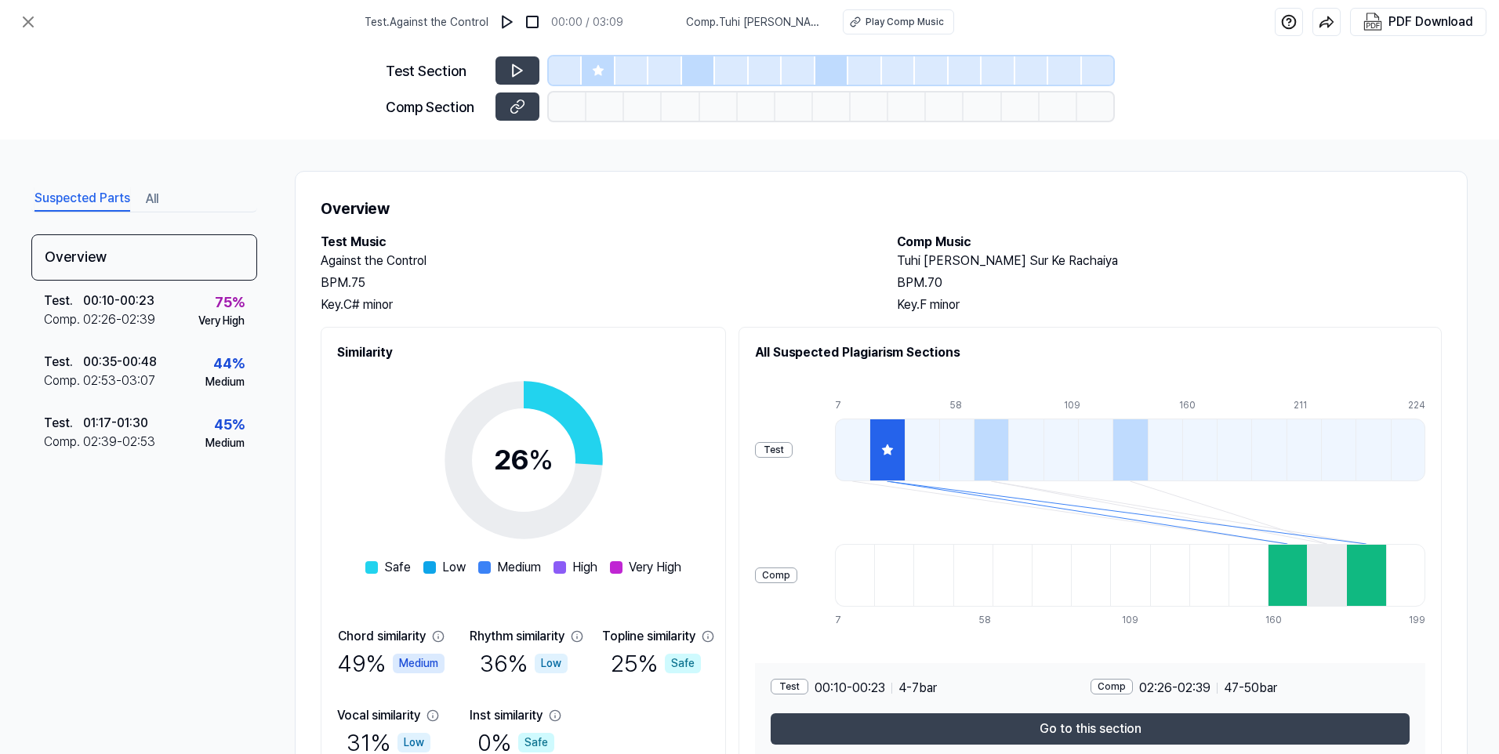
click at [1286, 562] on div at bounding box center [1287, 575] width 39 height 63
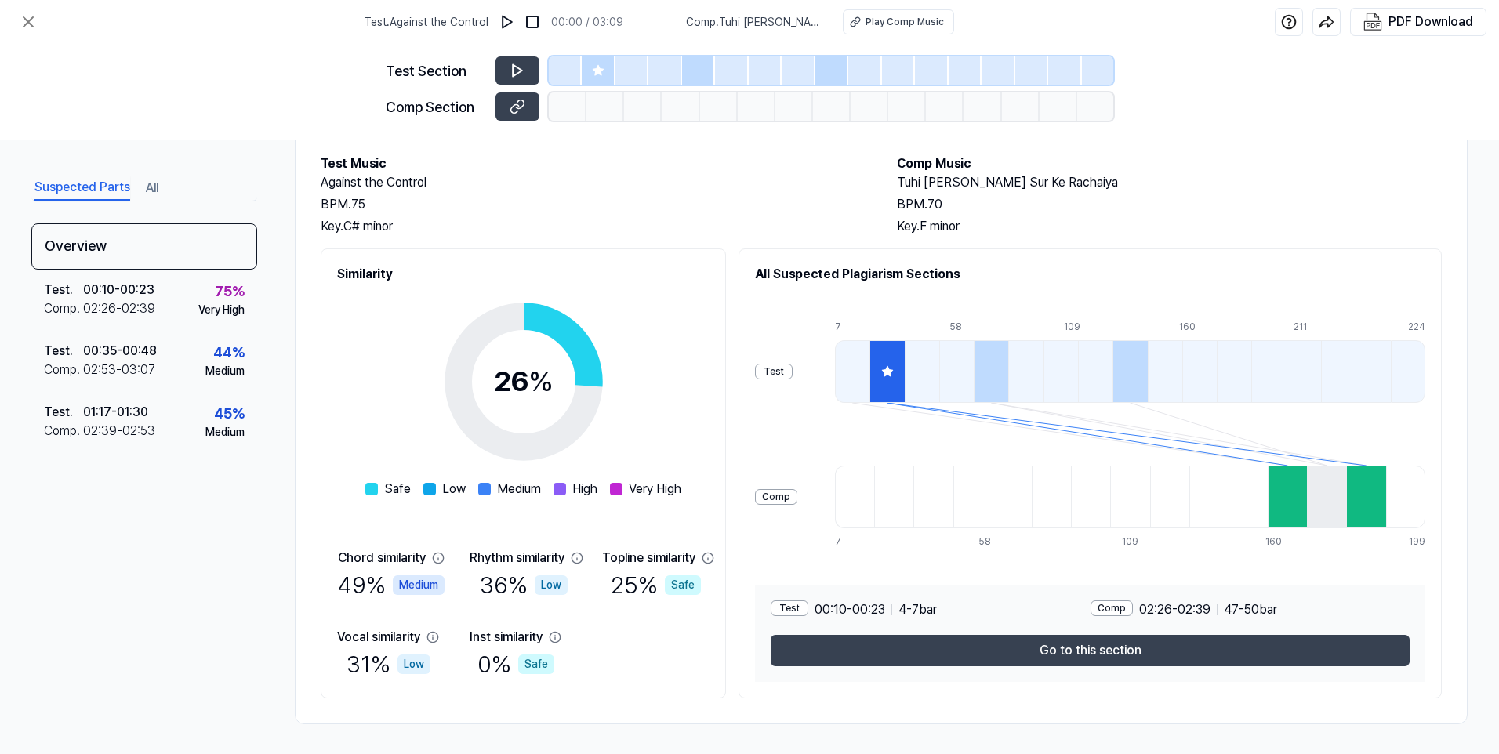
scroll to position [80, 0]
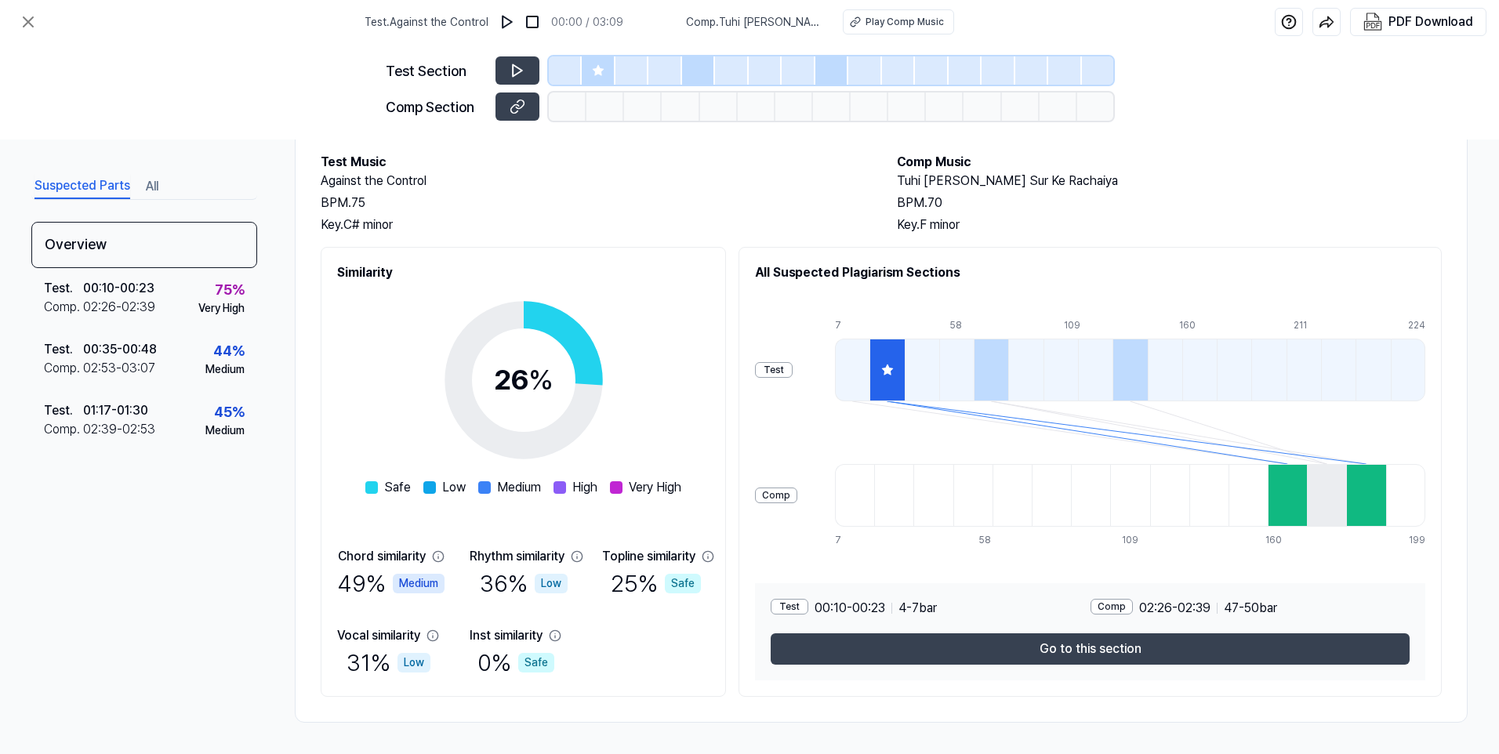
click at [1121, 608] on div "Comp" at bounding box center [1112, 607] width 42 height 16
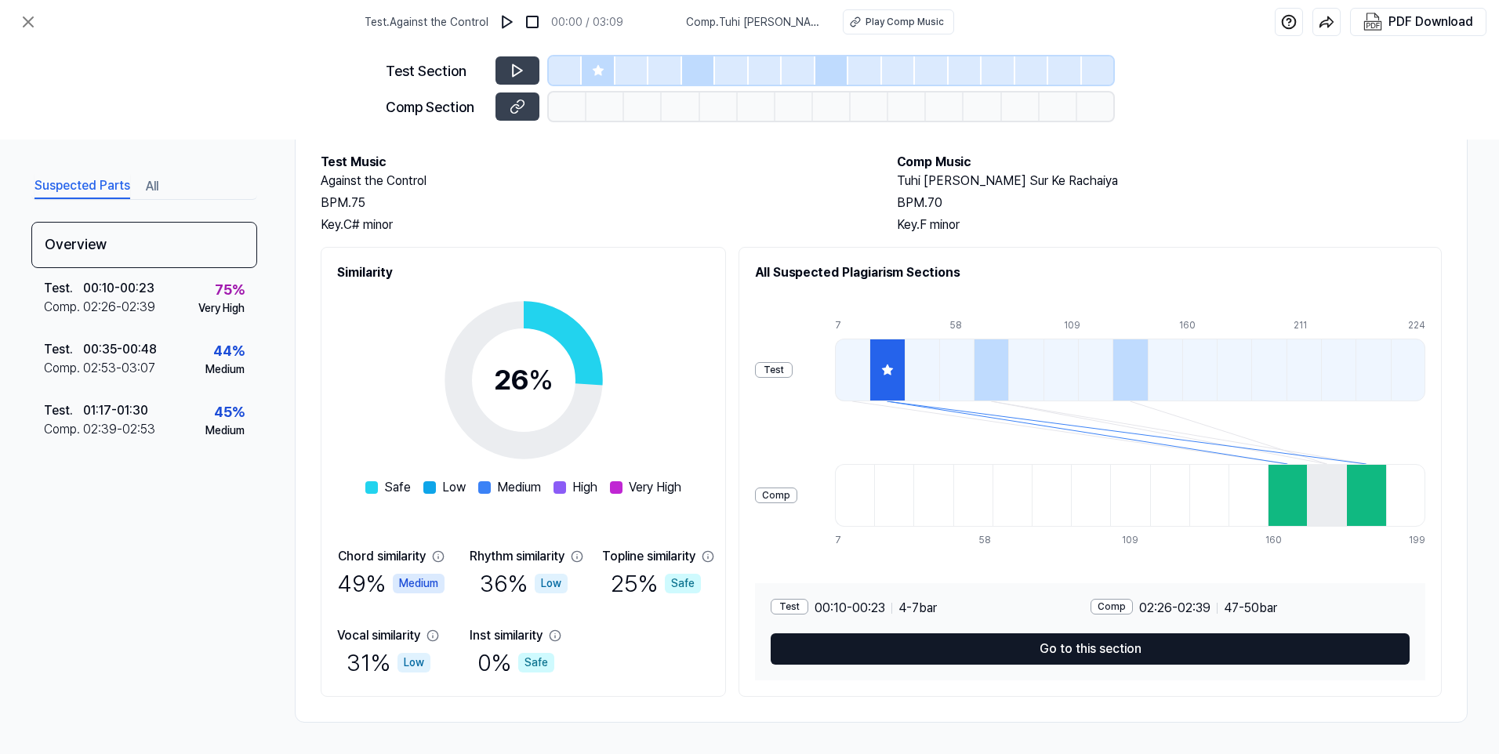
click at [1093, 644] on button "Go to this section" at bounding box center [1090, 649] width 639 height 31
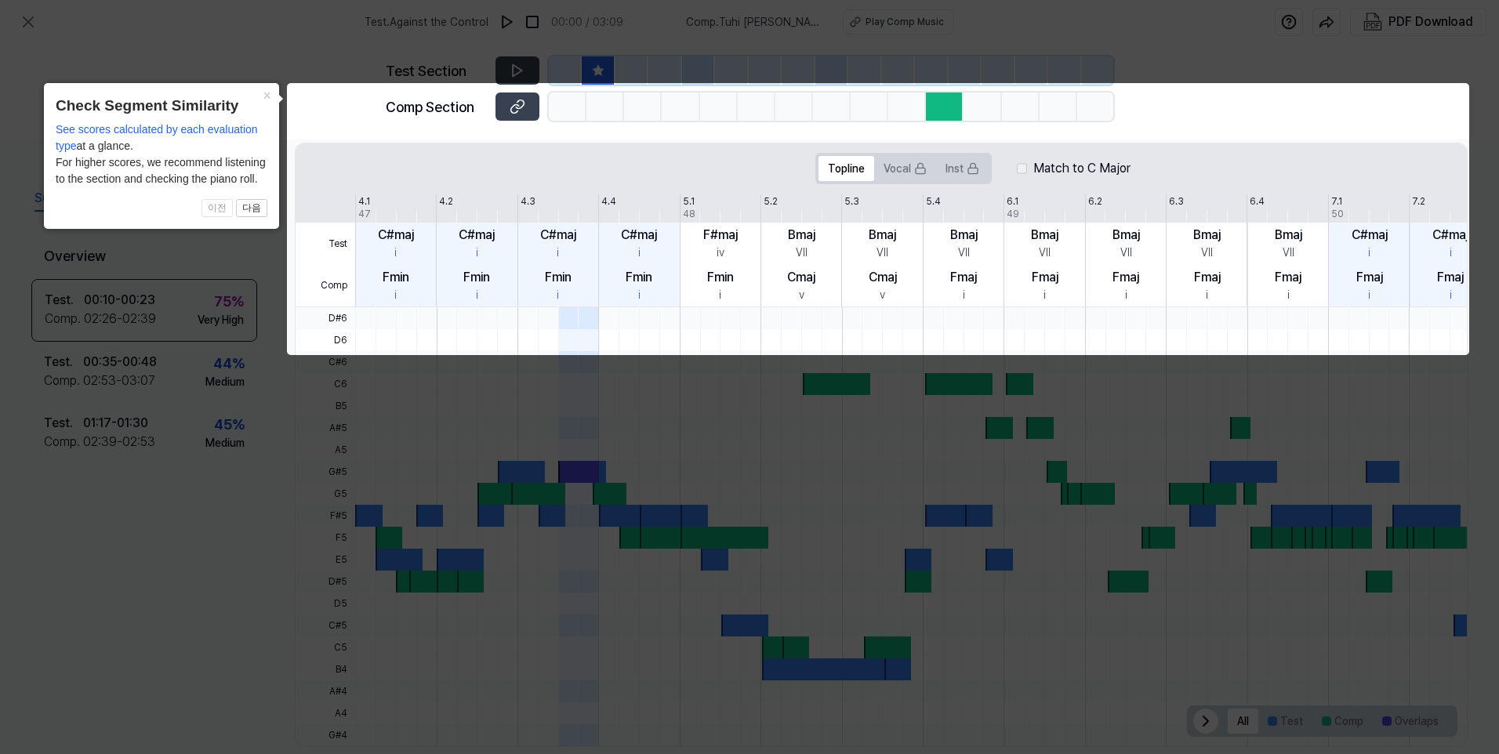
scroll to position [314, 0]
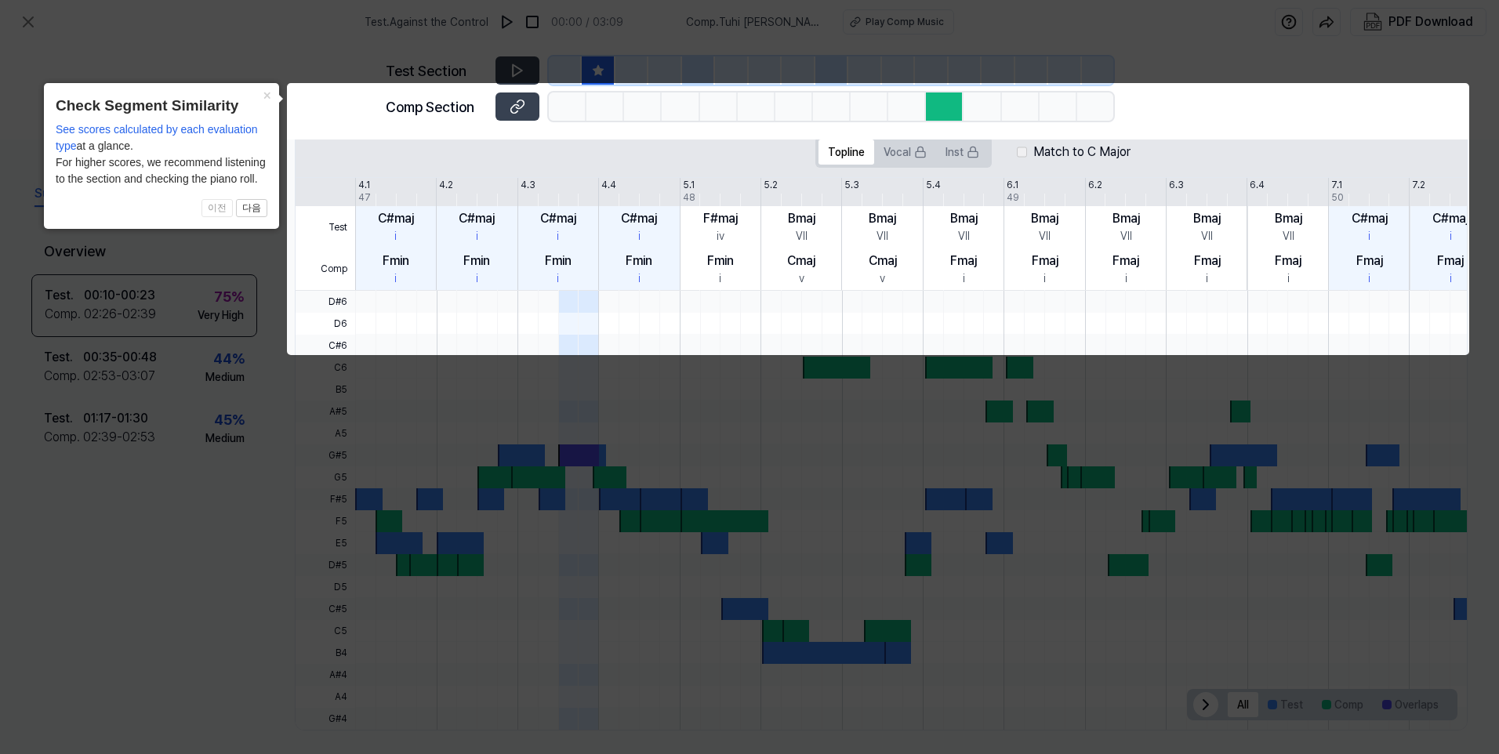
click at [754, 445] on icon at bounding box center [749, 377] width 1499 height 754
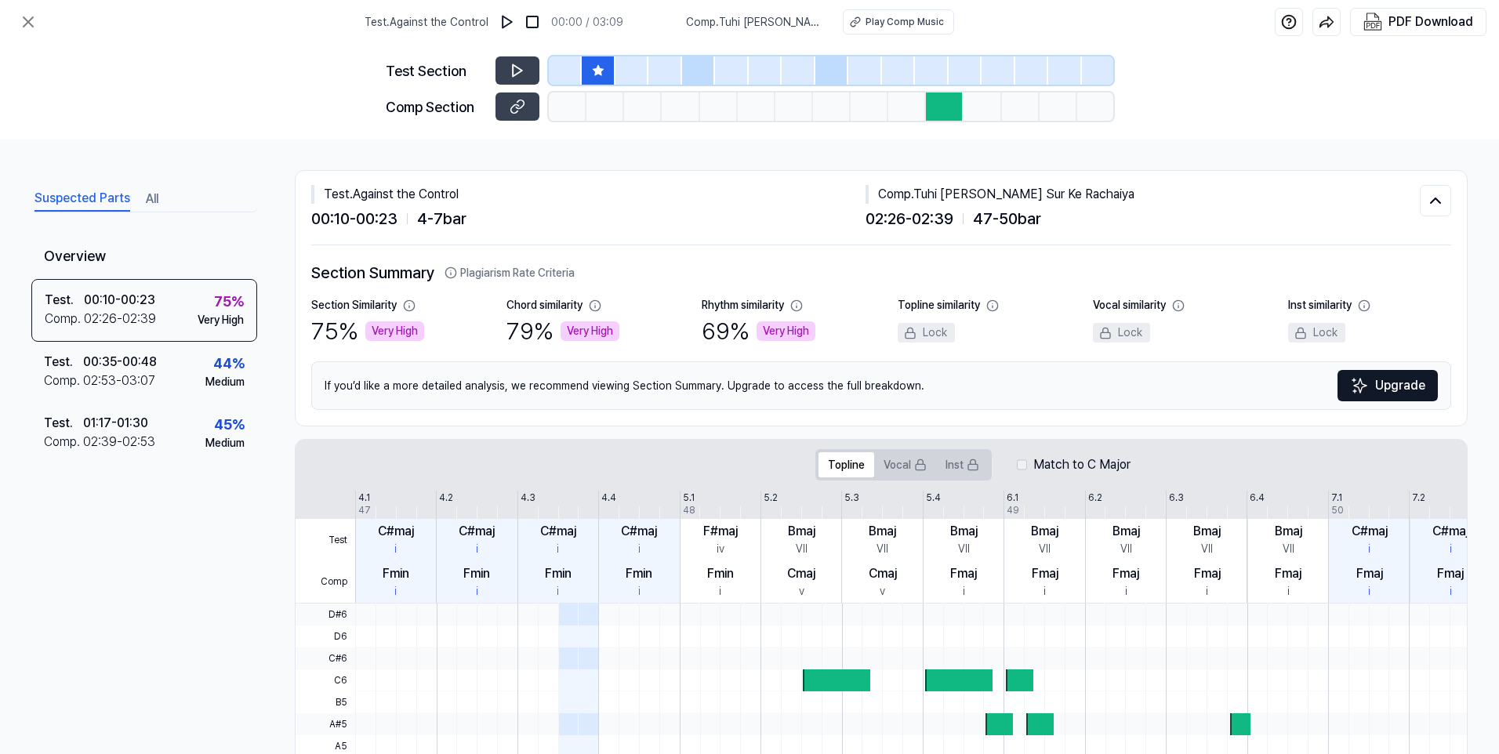
scroll to position [0, 0]
click at [863, 24] on button "Play Comp Music" at bounding box center [898, 21] width 111 height 25
click at [518, 106] on icon at bounding box center [518, 107] width 16 height 16
